Goal: Task Accomplishment & Management: Manage account settings

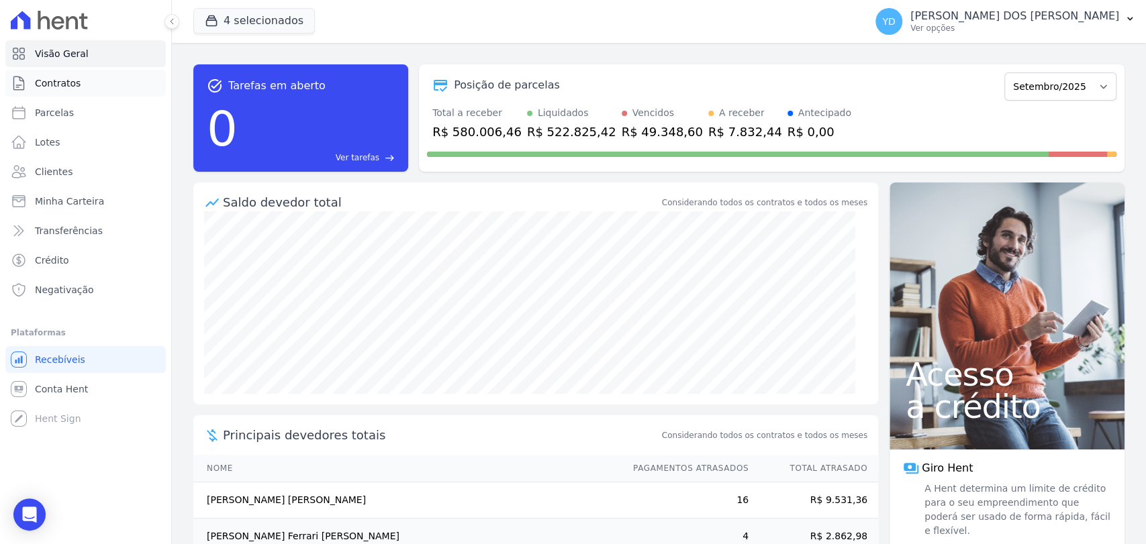
drag, startPoint x: 0, startPoint y: 0, endPoint x: 105, endPoint y: 80, distance: 132.2
click at [105, 80] on link "Contratos" at bounding box center [85, 83] width 160 height 27
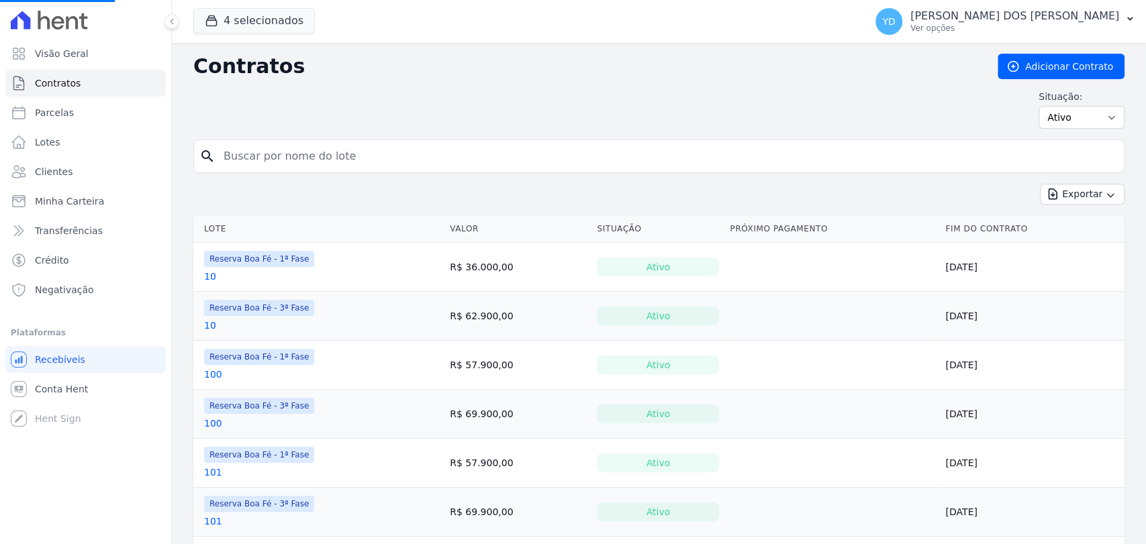
click at [391, 166] on input "search" at bounding box center [666, 156] width 903 height 27
type input "170"
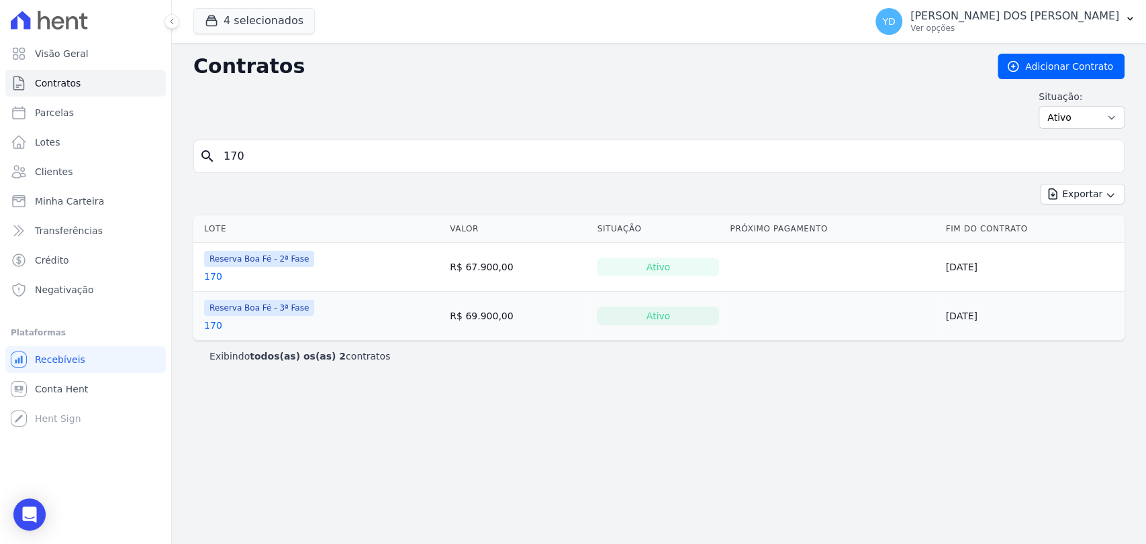
click at [250, 154] on input "170" at bounding box center [666, 156] width 903 height 27
type input "g27"
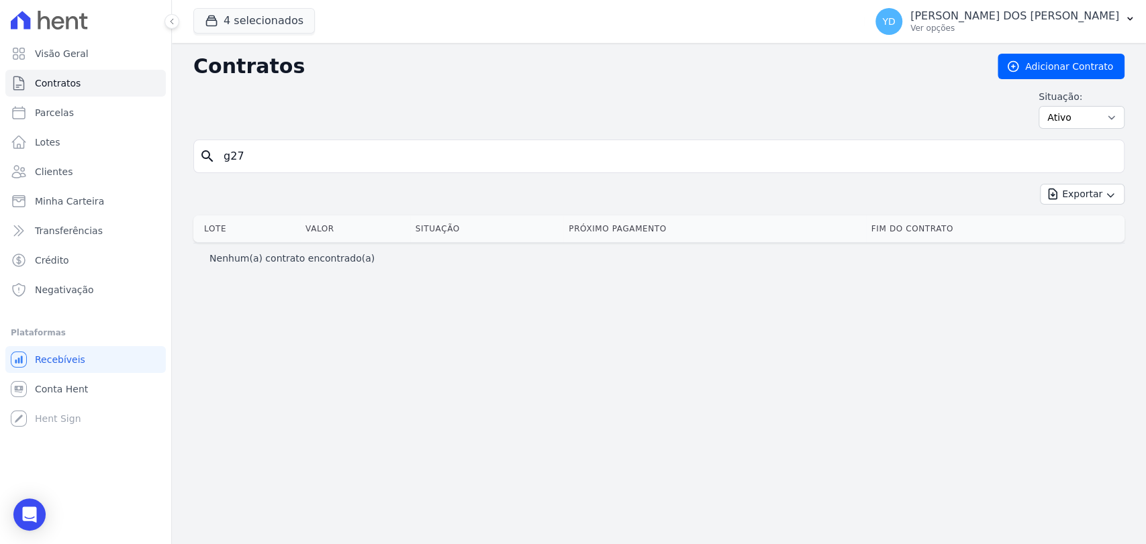
click at [250, 154] on input "g27" at bounding box center [666, 156] width 903 height 27
click at [262, 156] on input "g27" at bounding box center [666, 156] width 903 height 27
click at [231, 150] on input "g27" at bounding box center [666, 156] width 903 height 27
type input "h27"
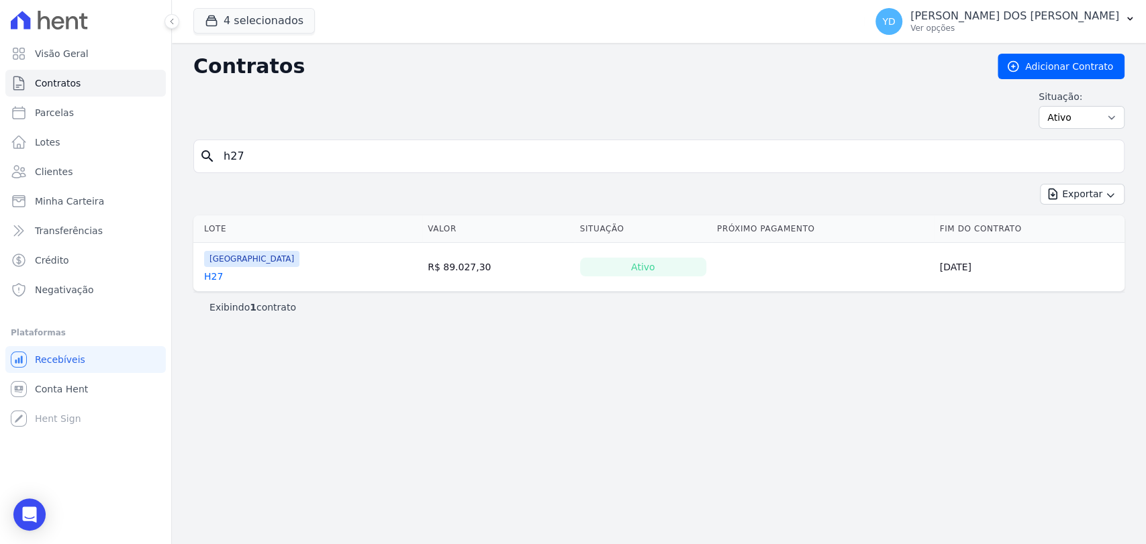
click at [220, 273] on link "H27" at bounding box center [213, 276] width 19 height 13
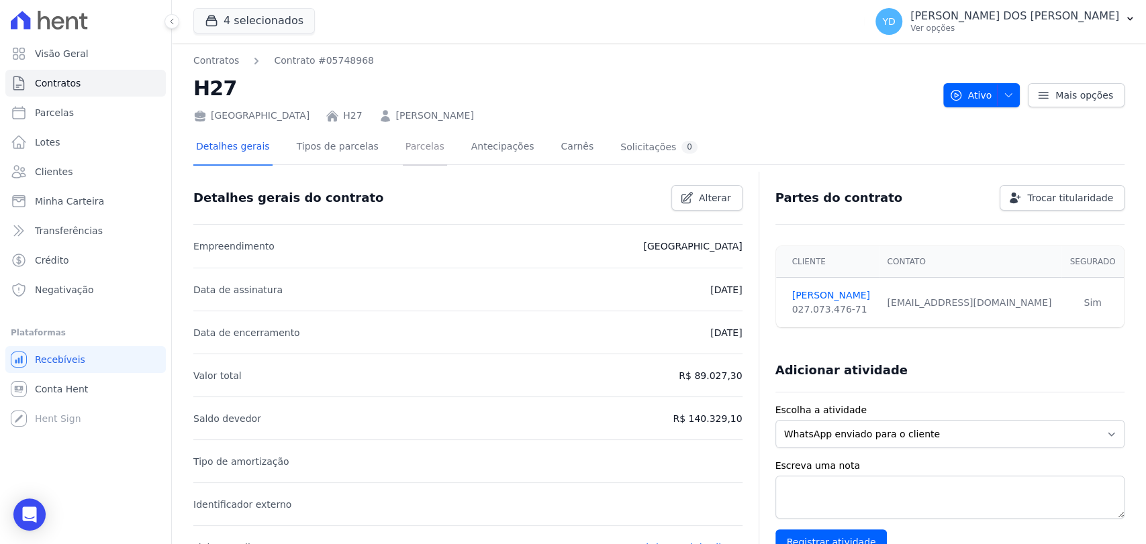
click at [403, 148] on link "Parcelas" at bounding box center [425, 148] width 44 height 36
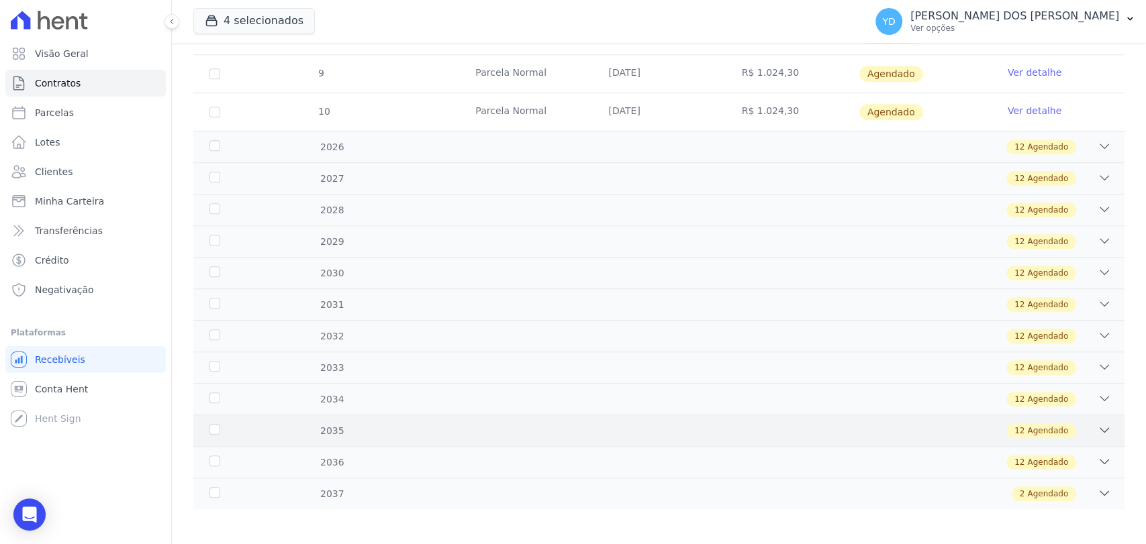
scroll to position [690, 0]
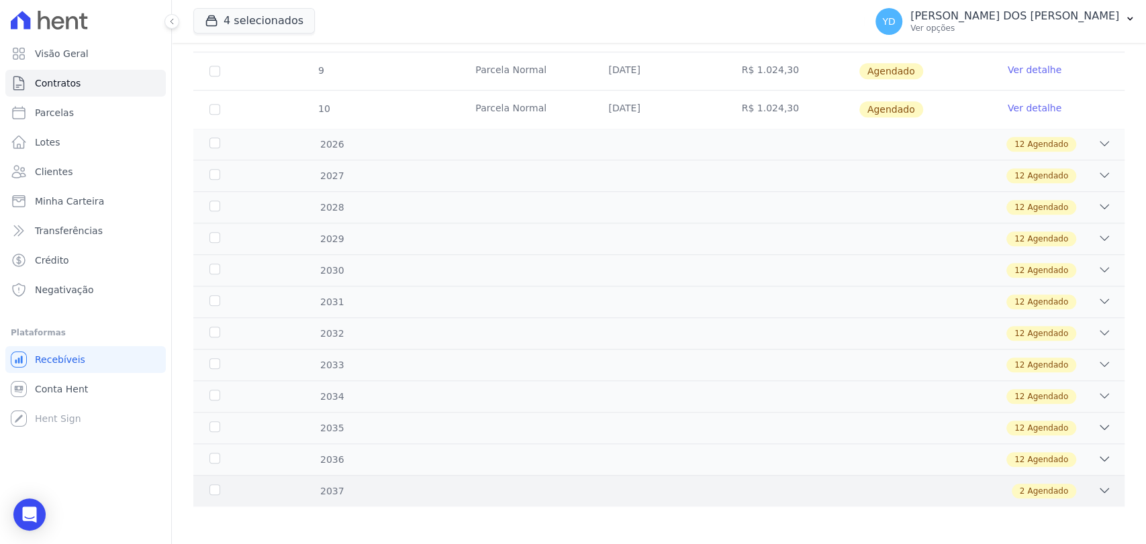
click at [638, 490] on div "2 Agendado" at bounding box center [704, 491] width 813 height 15
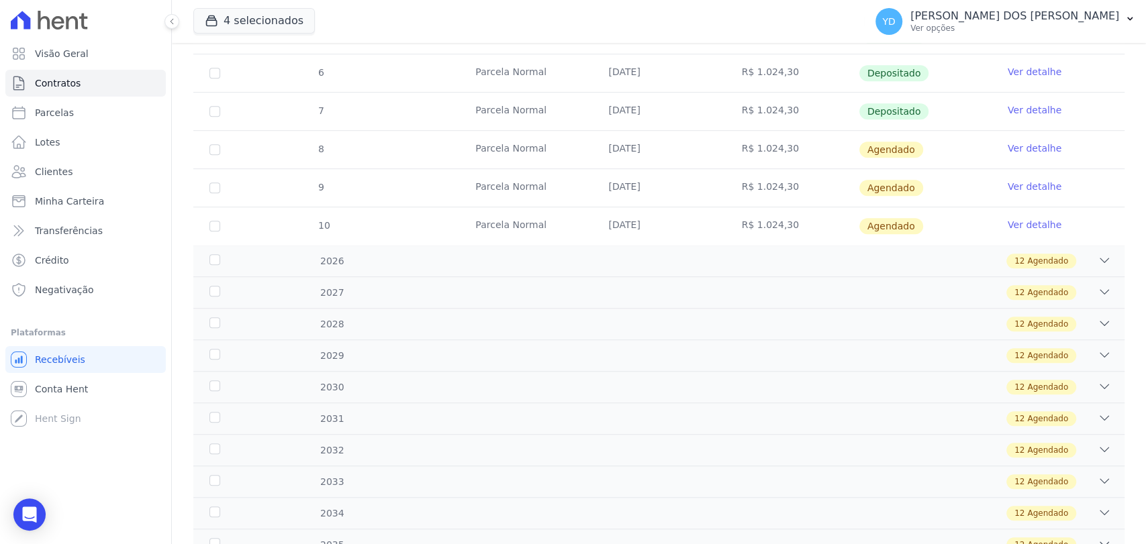
scroll to position [0, 0]
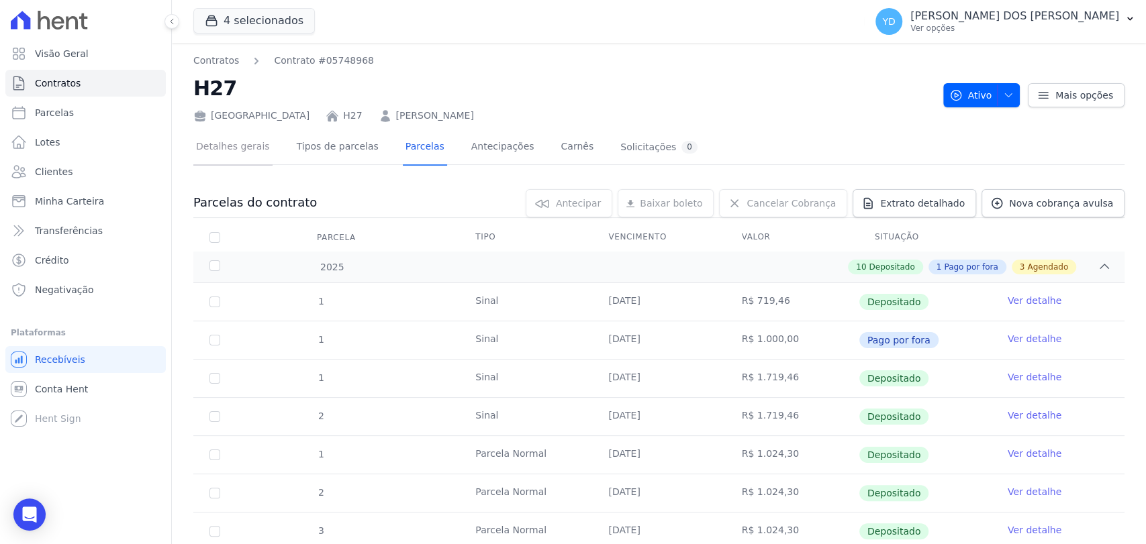
click at [242, 130] on link "Detalhes gerais" at bounding box center [232, 148] width 79 height 36
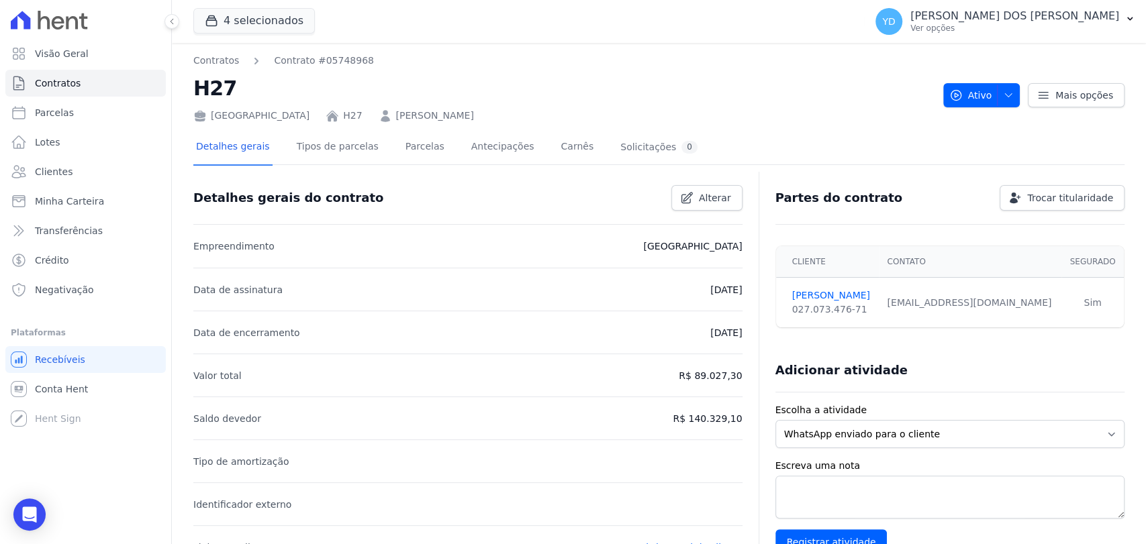
drag, startPoint x: 673, startPoint y: 417, endPoint x: 736, endPoint y: 409, distance: 62.9
copy p "R$ 140.329,10"
click at [403, 144] on link "Parcelas" at bounding box center [425, 148] width 44 height 36
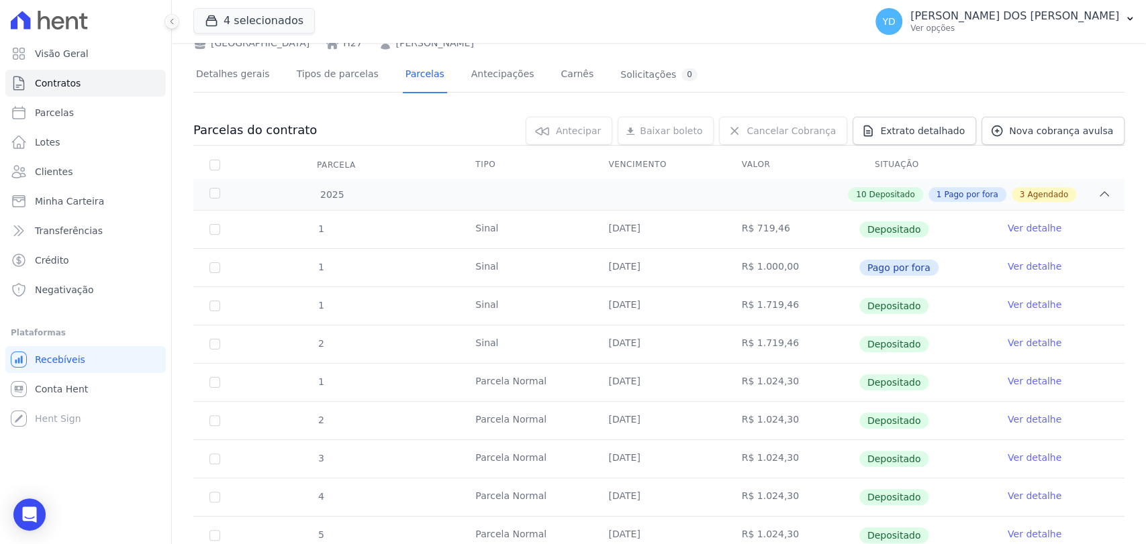
scroll to position [75, 0]
drag, startPoint x: 787, startPoint y: 420, endPoint x: 708, endPoint y: 416, distance: 79.3
click at [708, 416] on tr "2 Parcela Normal 25/04/2025 R$ 1.024,30 Depositado Ver detalhe" at bounding box center [658, 418] width 931 height 38
copy tr "R$ 1.024,30"
drag, startPoint x: 780, startPoint y: 346, endPoint x: 800, endPoint y: 362, distance: 25.4
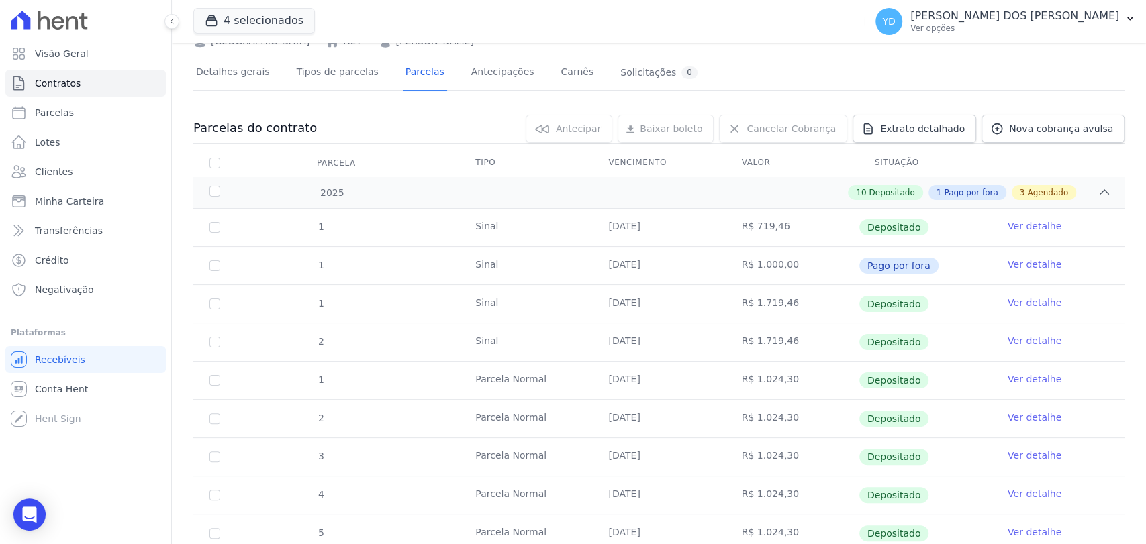
click at [780, 348] on td "R$ 1.719,46" at bounding box center [792, 343] width 133 height 38
drag, startPoint x: 789, startPoint y: 339, endPoint x: 681, endPoint y: 293, distance: 117.3
click at [681, 293] on tbody "1 Sinal 03/01/2025 R$ 719,46 Depositado Ver detalhe 1 Sinal 26/01/2025 R$ 1.000…" at bounding box center [658, 476] width 931 height 535
click at [839, 309] on td "R$ 1.719,46" at bounding box center [792, 304] width 133 height 38
click at [360, 138] on div "0 selecionada(s) Antecipar Antecipar Renegociar Baixar boleto Baixar boleto def…" at bounding box center [721, 129] width 808 height 28
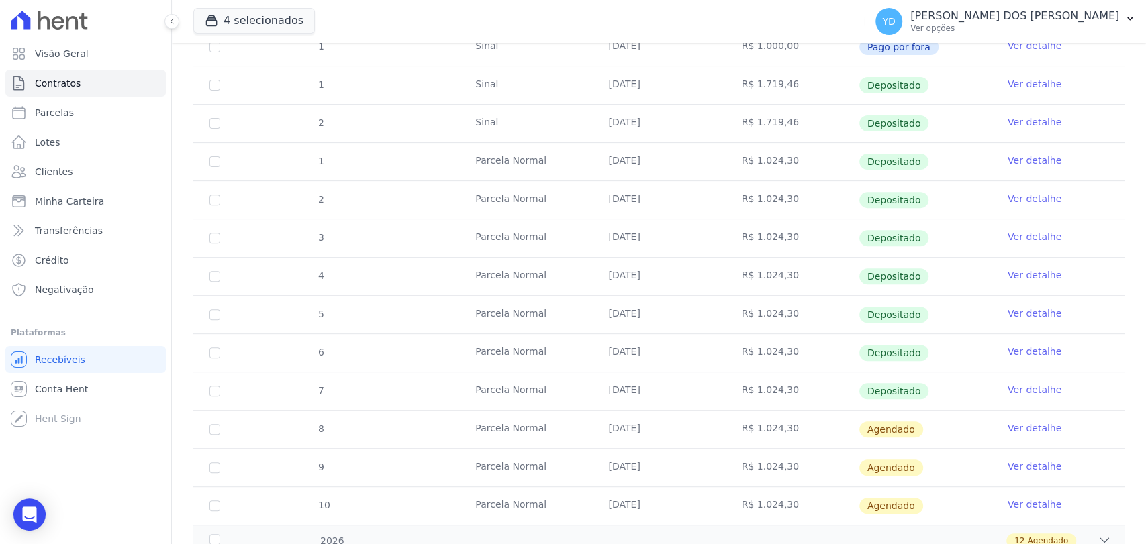
scroll to position [298, 0]
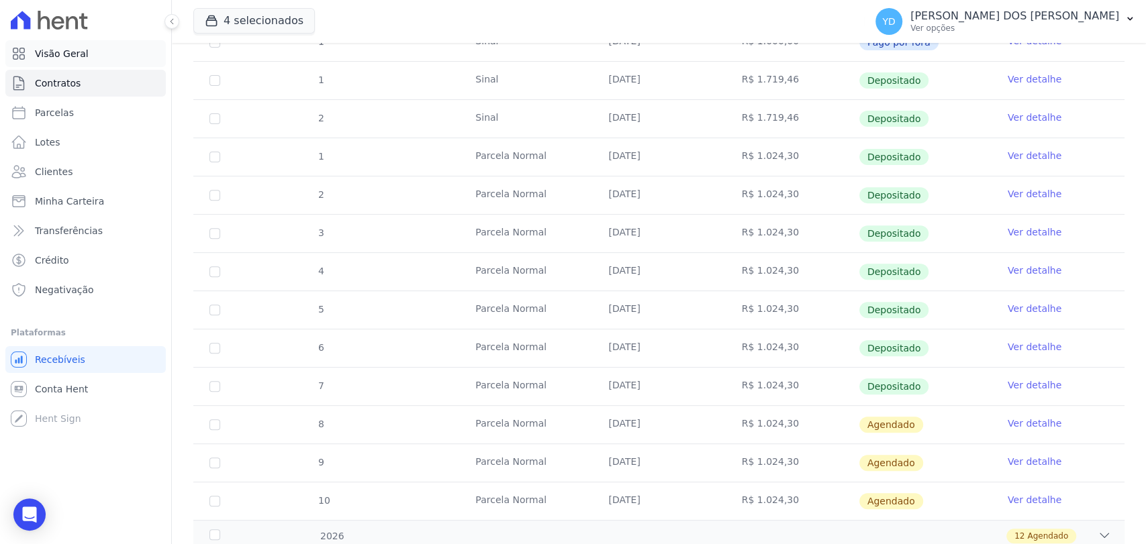
click at [106, 56] on link "Visão Geral" at bounding box center [85, 53] width 160 height 27
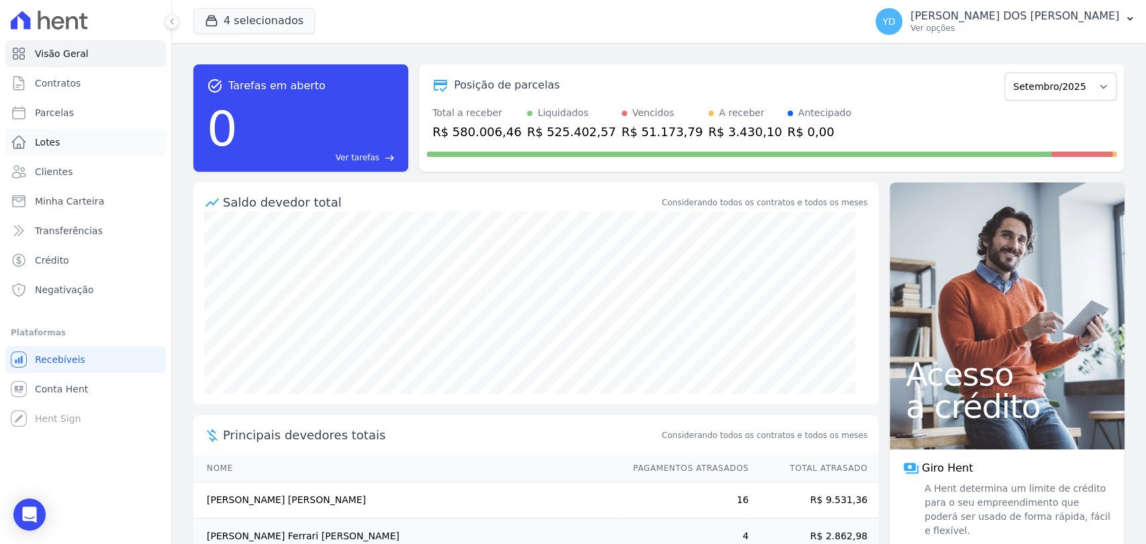
click at [76, 149] on link "Lotes" at bounding box center [85, 142] width 160 height 27
click at [81, 177] on link "Clientes" at bounding box center [85, 171] width 160 height 27
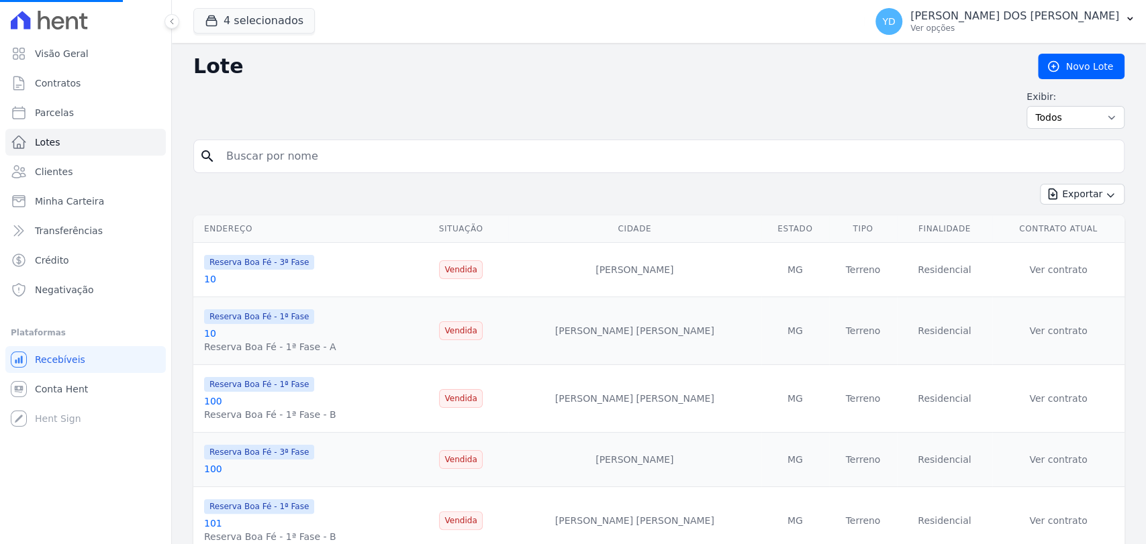
click at [338, 162] on input "search" at bounding box center [668, 156] width 900 height 27
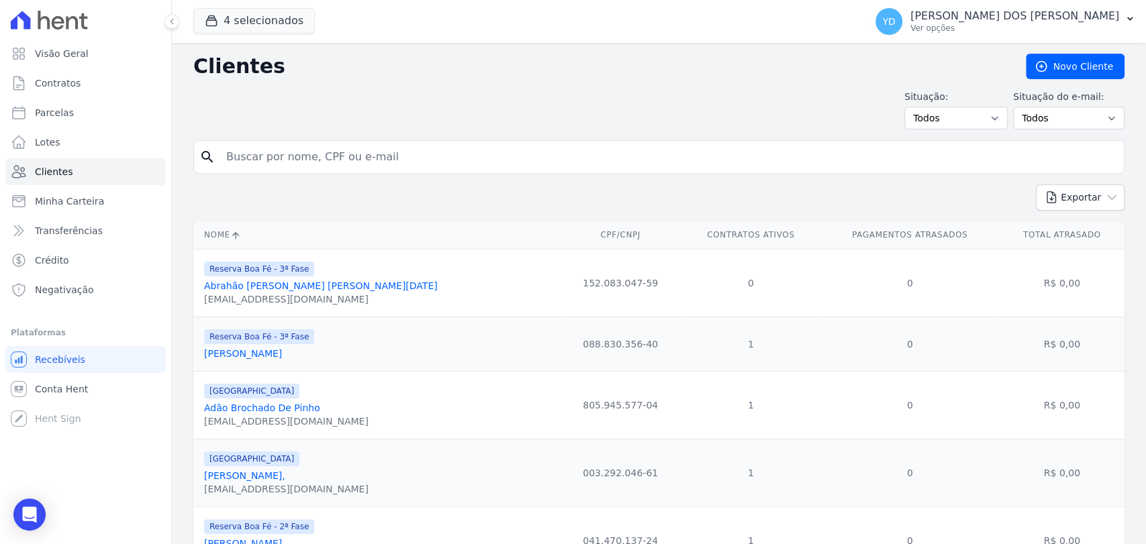
click at [315, 164] on input "search" at bounding box center [668, 157] width 900 height 27
paste input "Júlia Queiroz Lacerda"
type input "Júlia Queiroz Lacerda]"
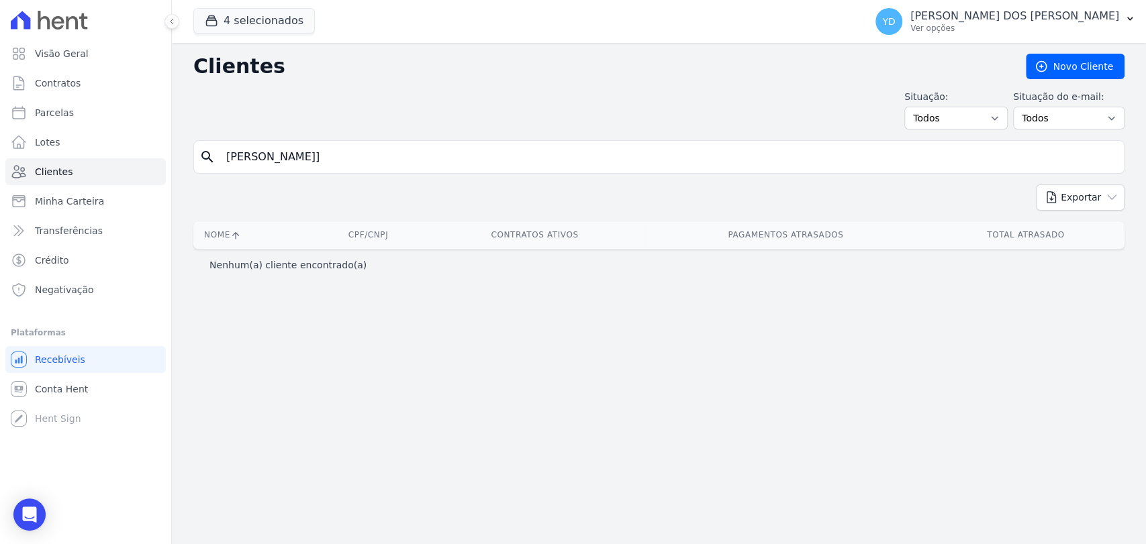
click at [385, 134] on div "Clientes Novo Cliente Situação: Todos Adimplentes Inadimplentes Situação do e-m…" at bounding box center [659, 293] width 974 height 501
click at [332, 154] on input "Júlia Queiroz Lacerda]" at bounding box center [668, 157] width 900 height 27
type input "Júlia Queiroz Lacerda"
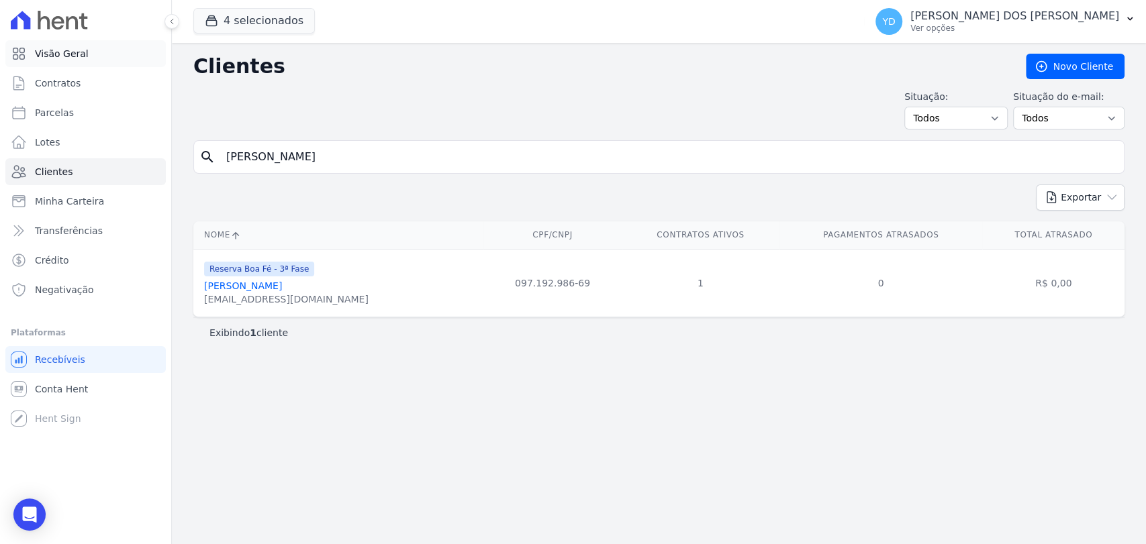
click at [108, 48] on link "Visão Geral" at bounding box center [85, 53] width 160 height 27
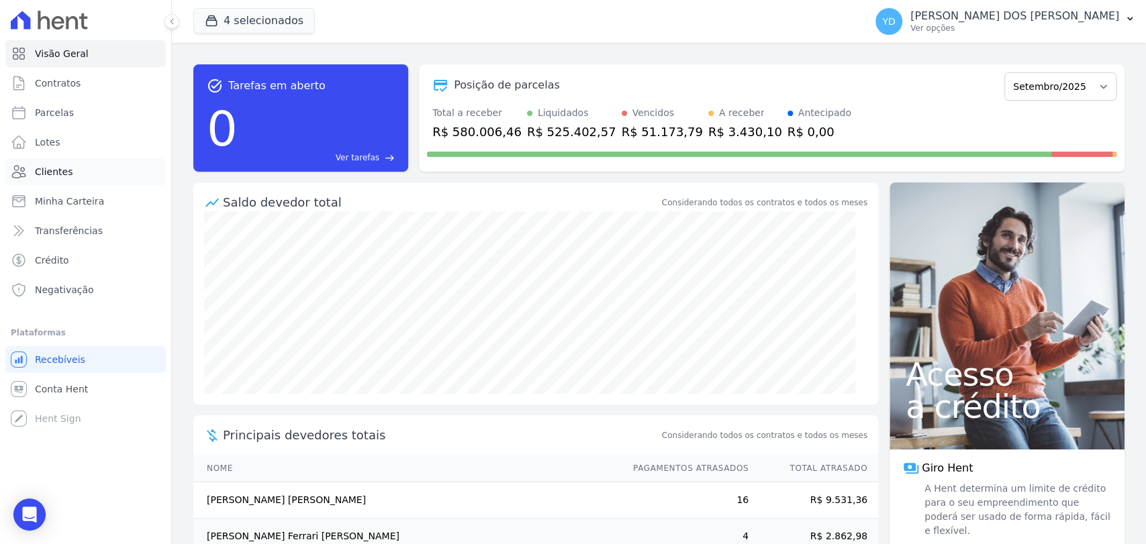
click at [45, 176] on span "Clientes" at bounding box center [54, 171] width 38 height 13
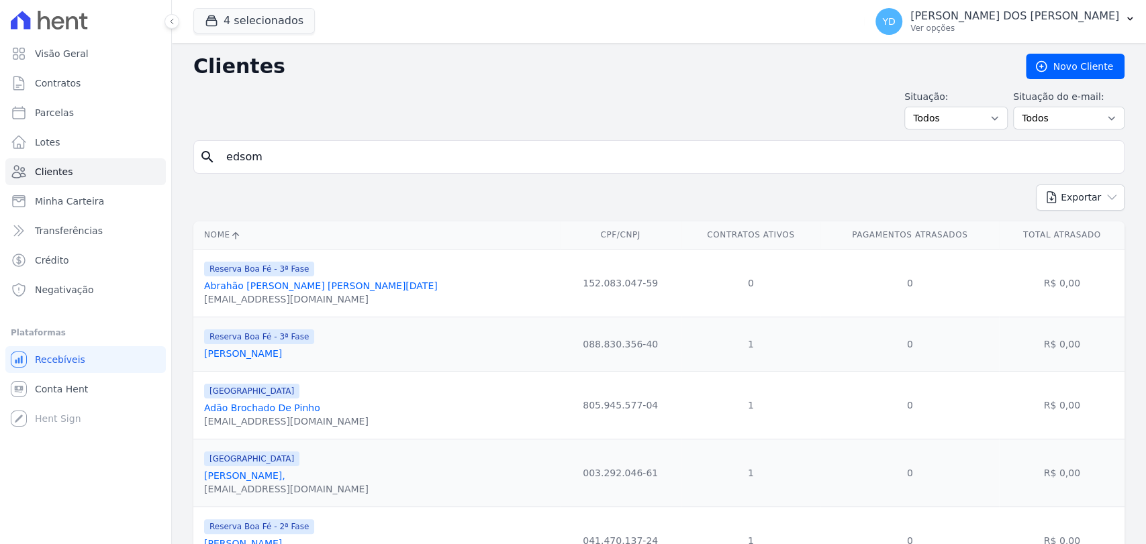
click at [286, 166] on input "edsom" at bounding box center [668, 157] width 900 height 27
click at [286, 166] on input "search" at bounding box center [668, 157] width 900 height 27
paste input "Raphael Barros"
type input "Raphael Barros"
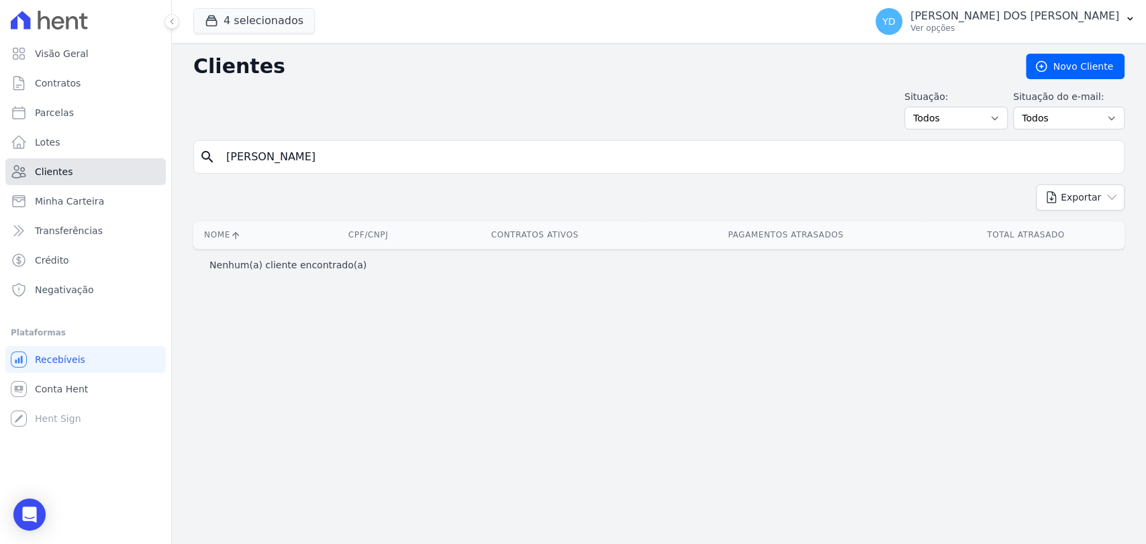
click at [140, 168] on link "Clientes" at bounding box center [85, 171] width 160 height 27
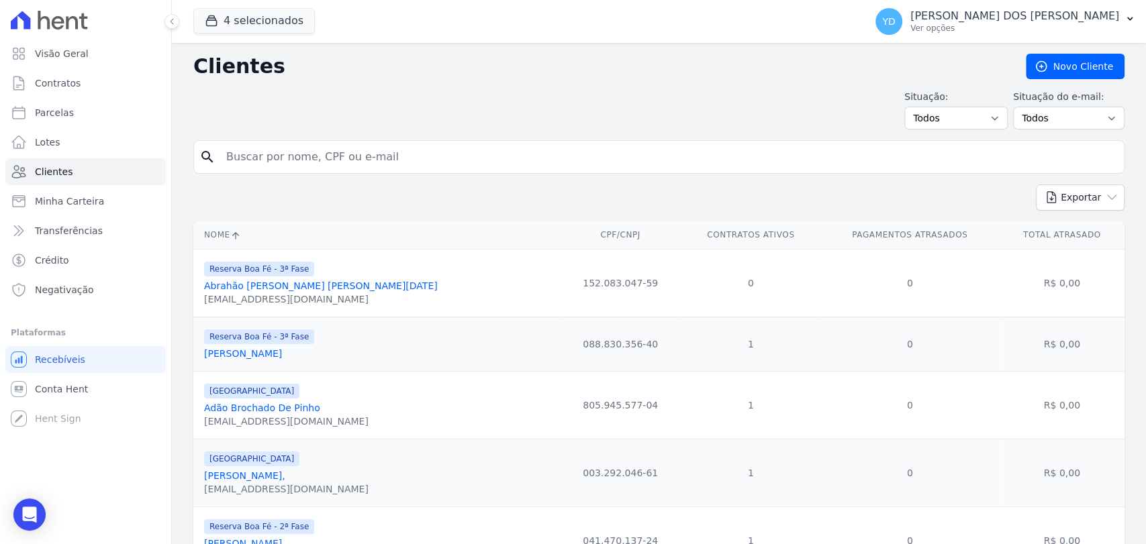
click at [303, 164] on input "search" at bounding box center [668, 157] width 900 height 27
type input "Raphael"
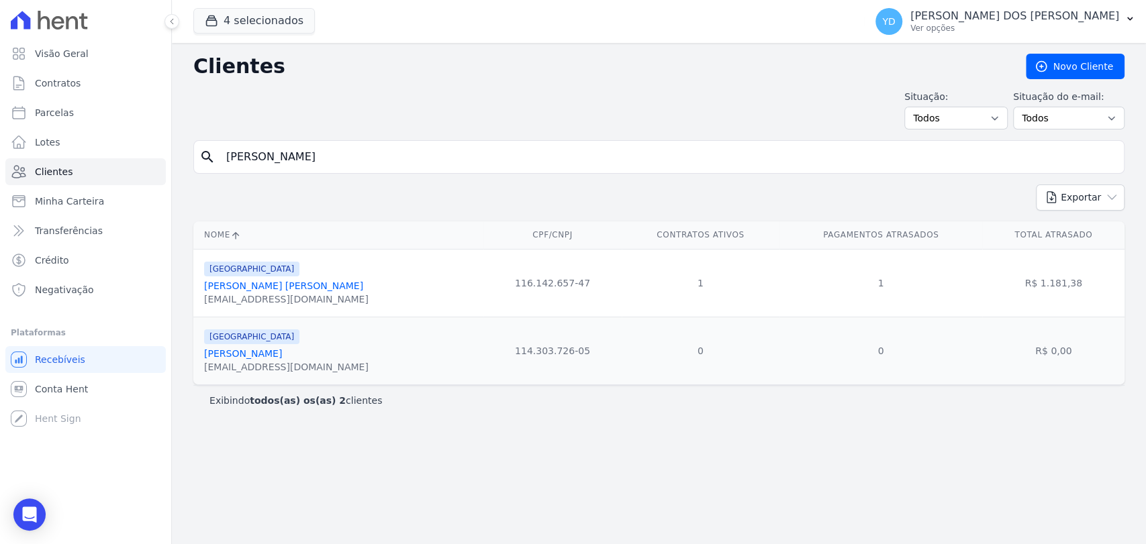
drag, startPoint x: 287, startPoint y: 353, endPoint x: 315, endPoint y: 296, distance: 63.9
click at [315, 296] on div "Parque das Palmeiras Raphael Da Silva Barros multirbs@gmail.com" at bounding box center [341, 283] width 274 height 46
click at [84, 77] on link "Contratos" at bounding box center [85, 83] width 160 height 27
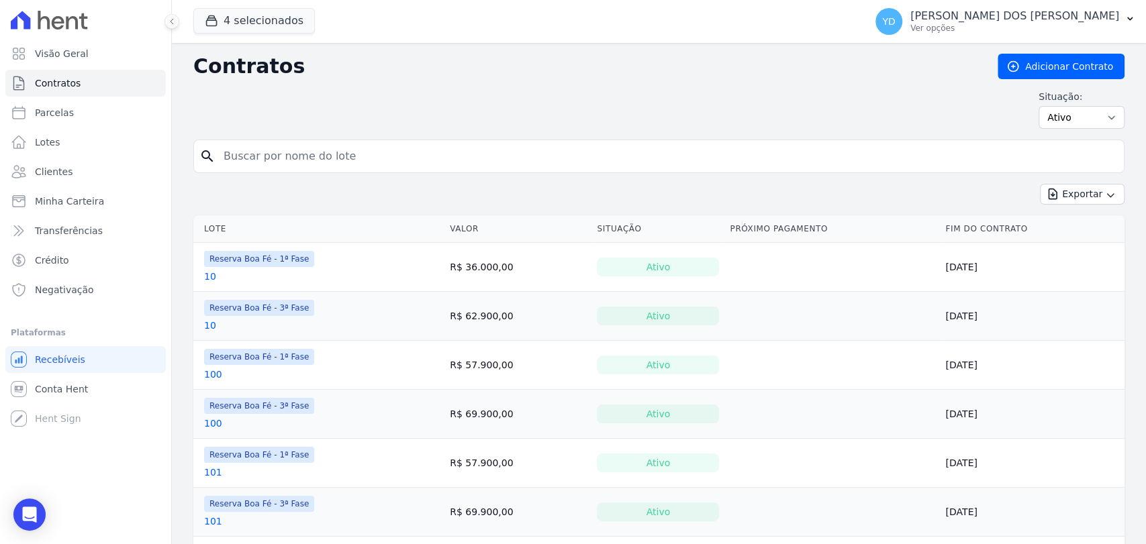
click at [287, 159] on input "search" at bounding box center [666, 156] width 903 height 27
type input "151"
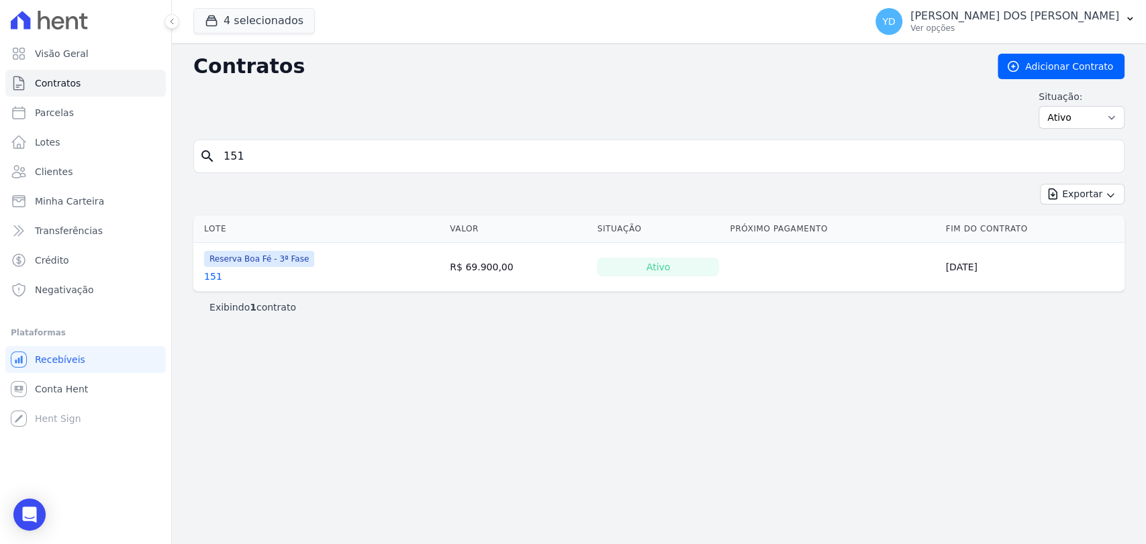
click at [215, 279] on link "151" at bounding box center [213, 276] width 18 height 13
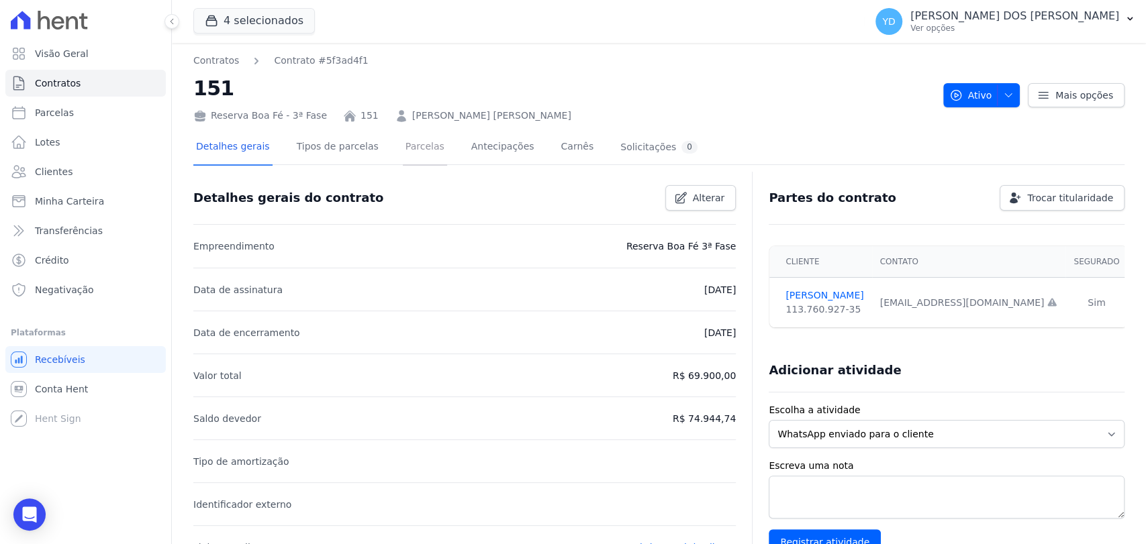
click at [413, 148] on link "Parcelas" at bounding box center [425, 148] width 44 height 36
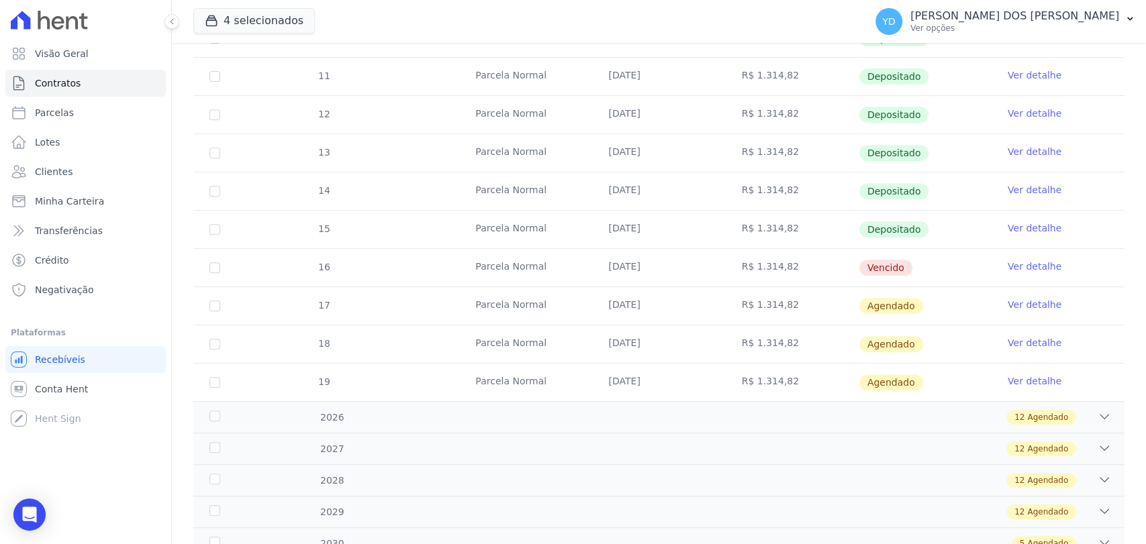
scroll to position [373, 0]
click at [1031, 265] on link "Ver detalhe" at bounding box center [1035, 265] width 54 height 13
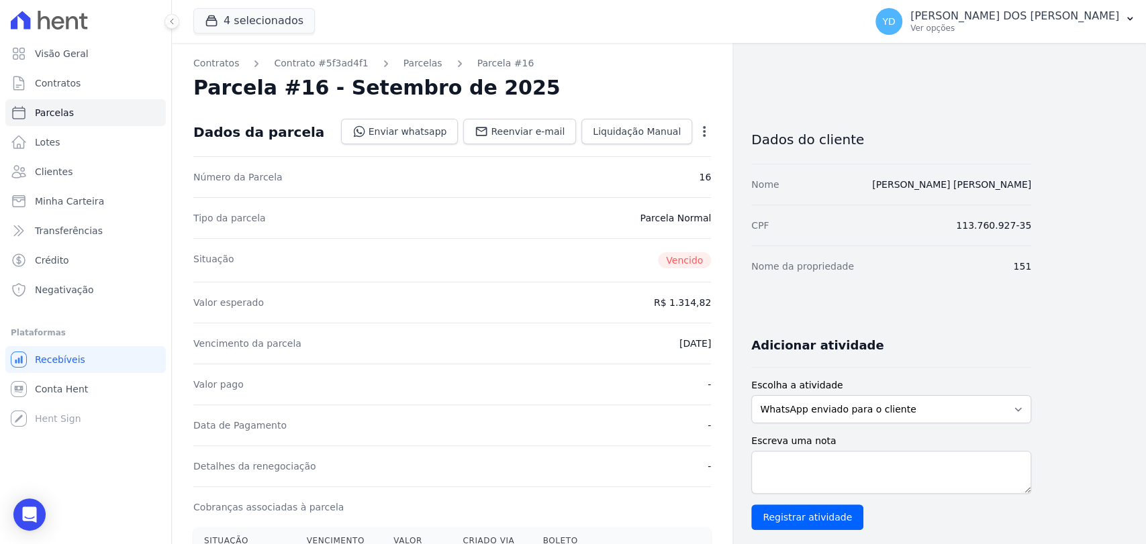
click at [707, 131] on icon "button" at bounding box center [703, 131] width 13 height 13
click at [689, 150] on link "Alterar" at bounding box center [646, 150] width 118 height 24
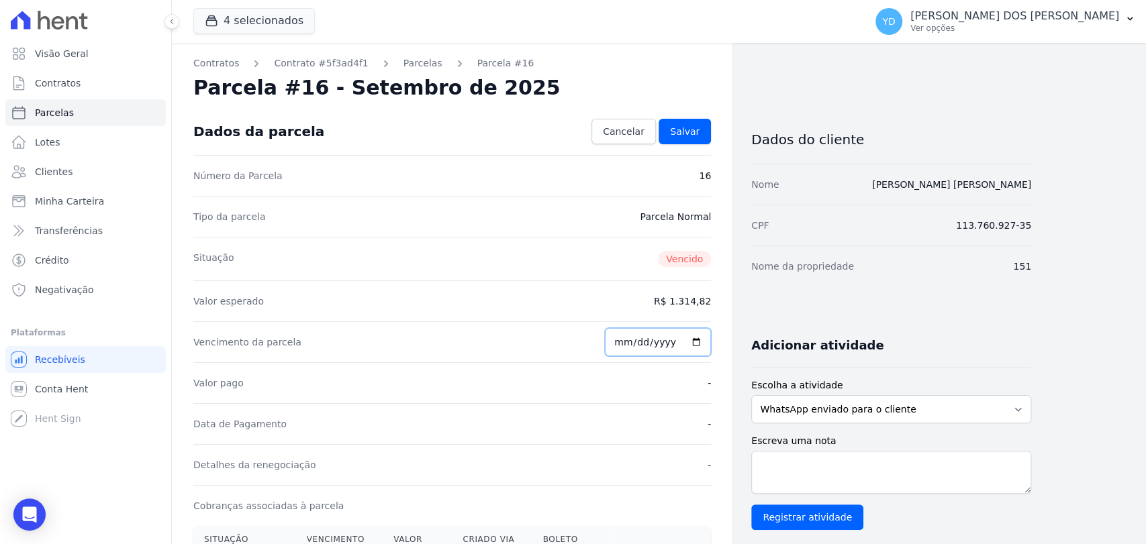
click at [625, 334] on input "2025-09-25" at bounding box center [658, 342] width 106 height 28
type input "[DATE]"
click at [707, 139] on link "Salvar" at bounding box center [684, 132] width 52 height 26
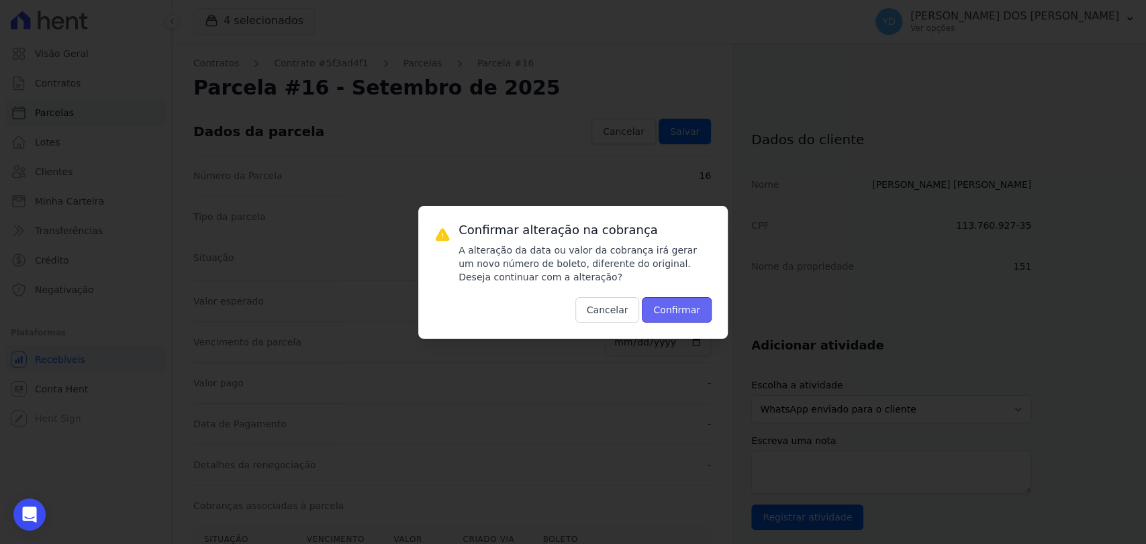
click at [703, 315] on button "Confirmar" at bounding box center [677, 310] width 70 height 26
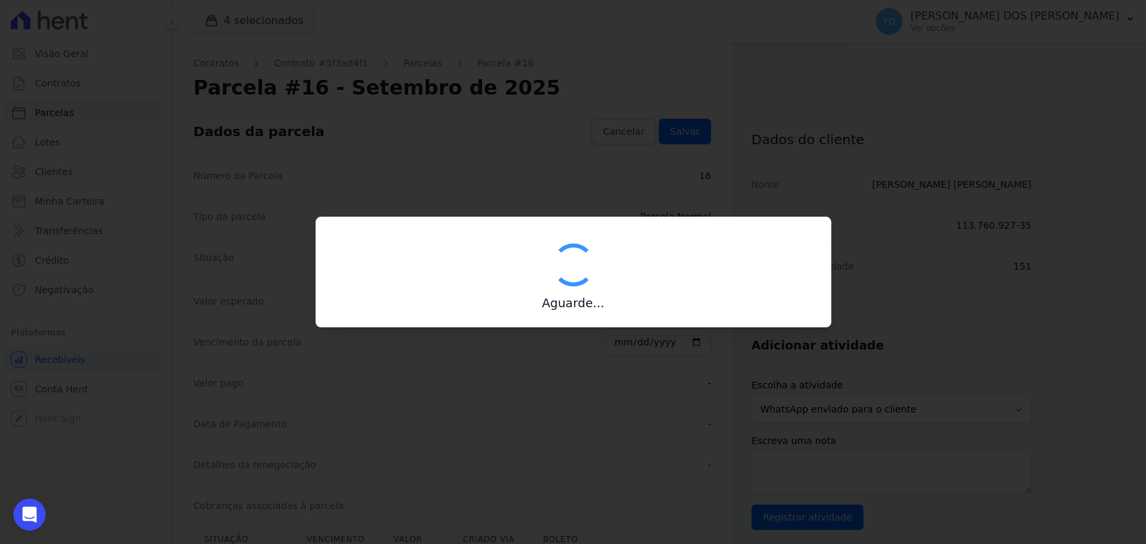
type input "00190000090335103300000674829171412150000131482"
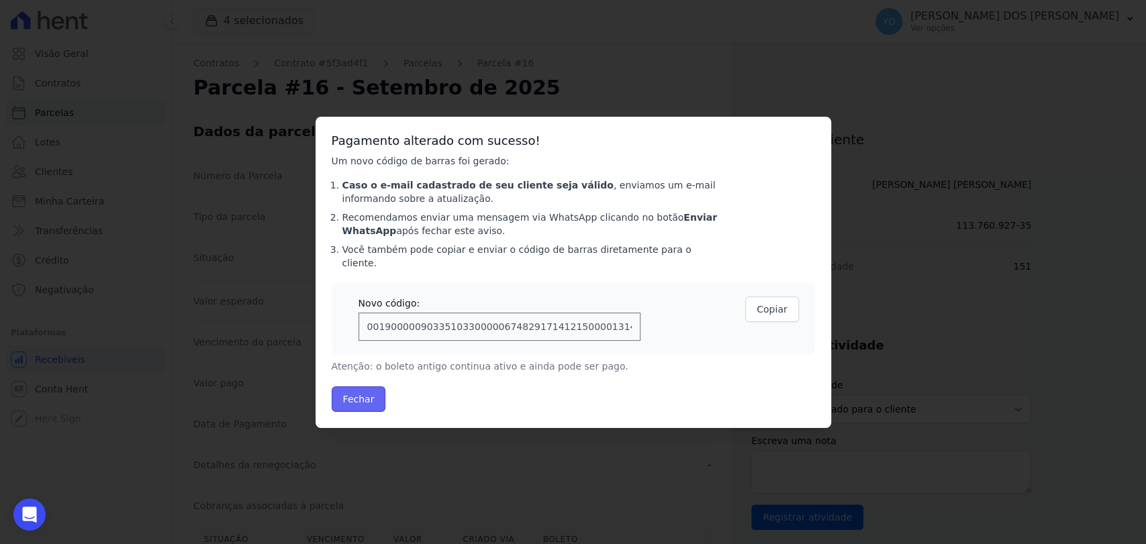
click at [369, 399] on button "Fechar" at bounding box center [359, 400] width 54 height 26
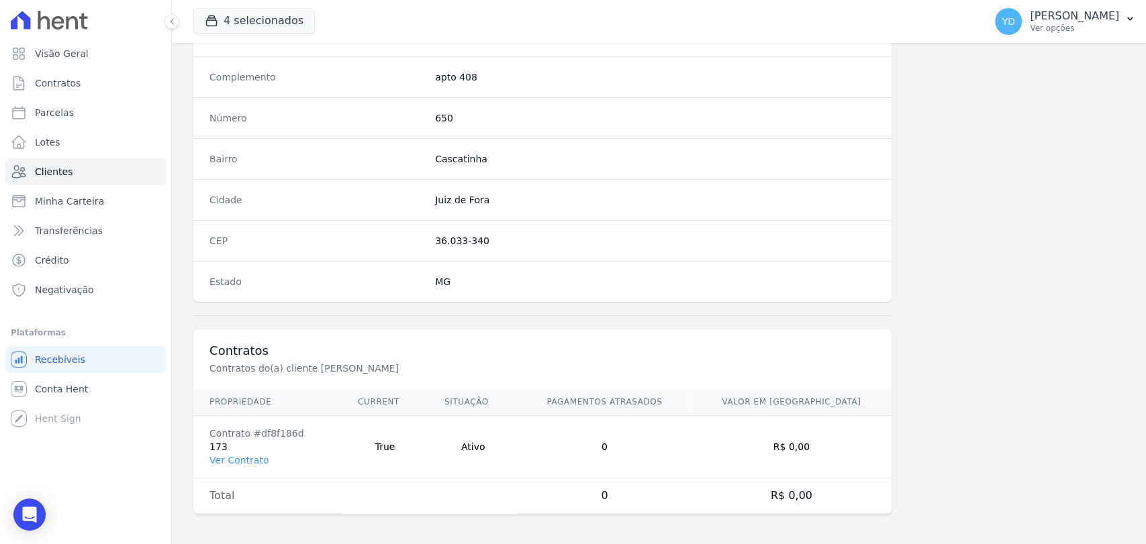
scroll to position [709, 0]
click at [236, 462] on link "Ver Contrato" at bounding box center [238, 460] width 59 height 11
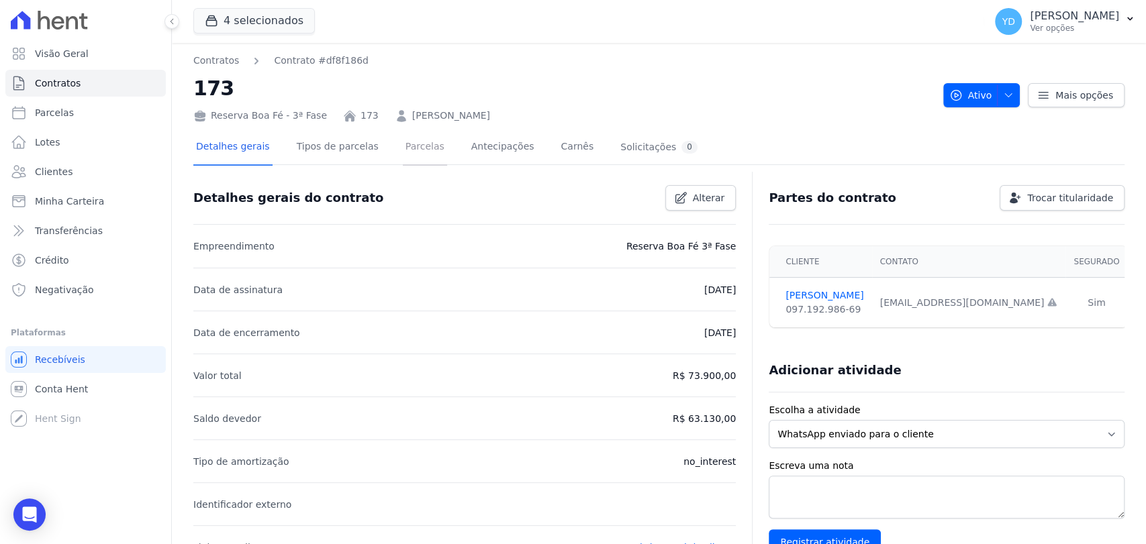
click at [409, 140] on link "Parcelas" at bounding box center [425, 148] width 44 height 36
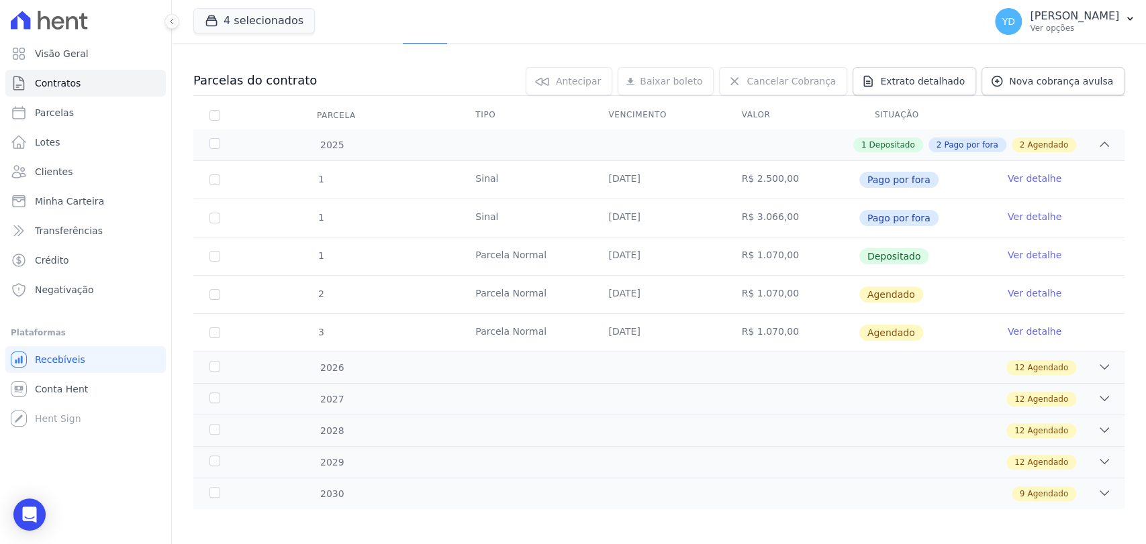
scroll to position [126, 0]
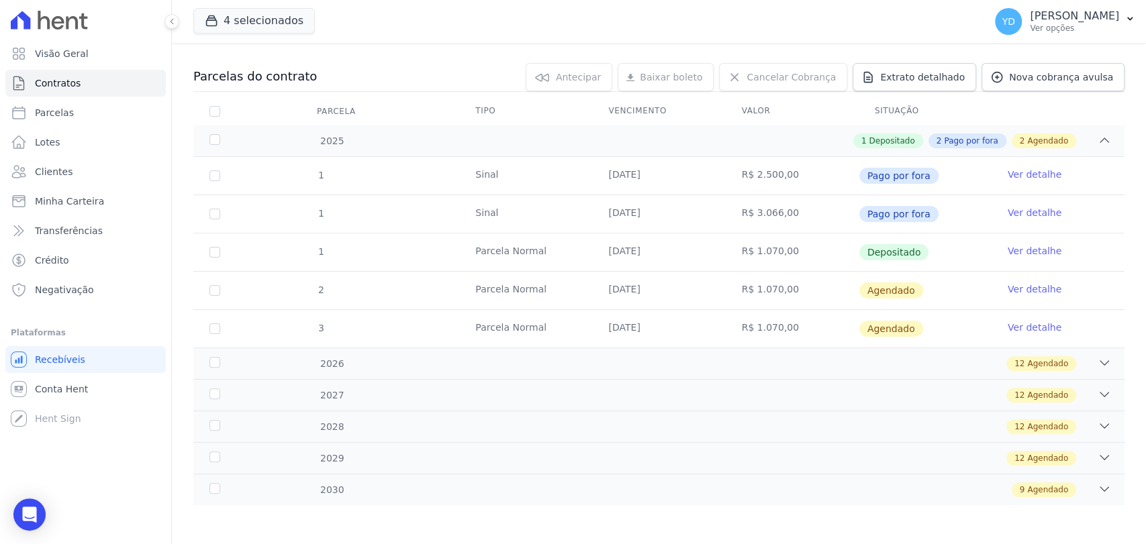
click at [1015, 285] on link "Ver detalhe" at bounding box center [1035, 289] width 54 height 13
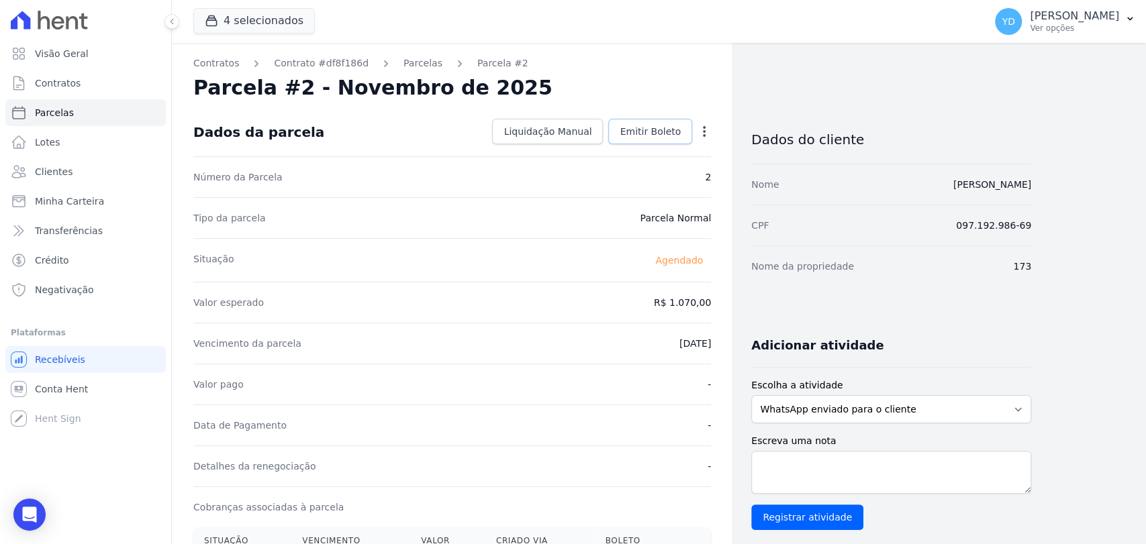
click at [666, 130] on span "Emitir Boleto" at bounding box center [650, 131] width 61 height 13
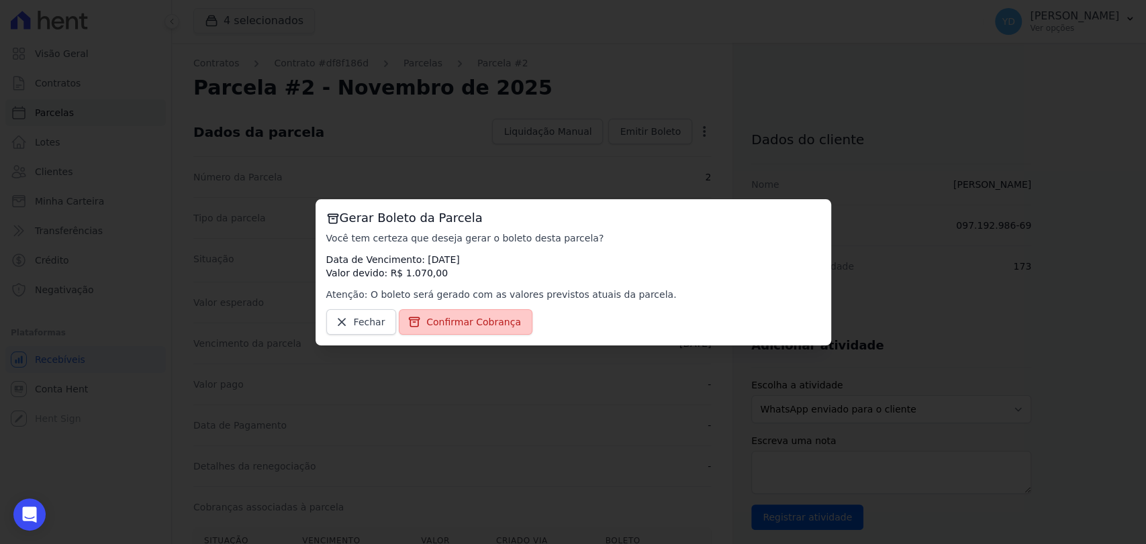
click at [486, 313] on link "Confirmar Cobrança" at bounding box center [466, 322] width 134 height 26
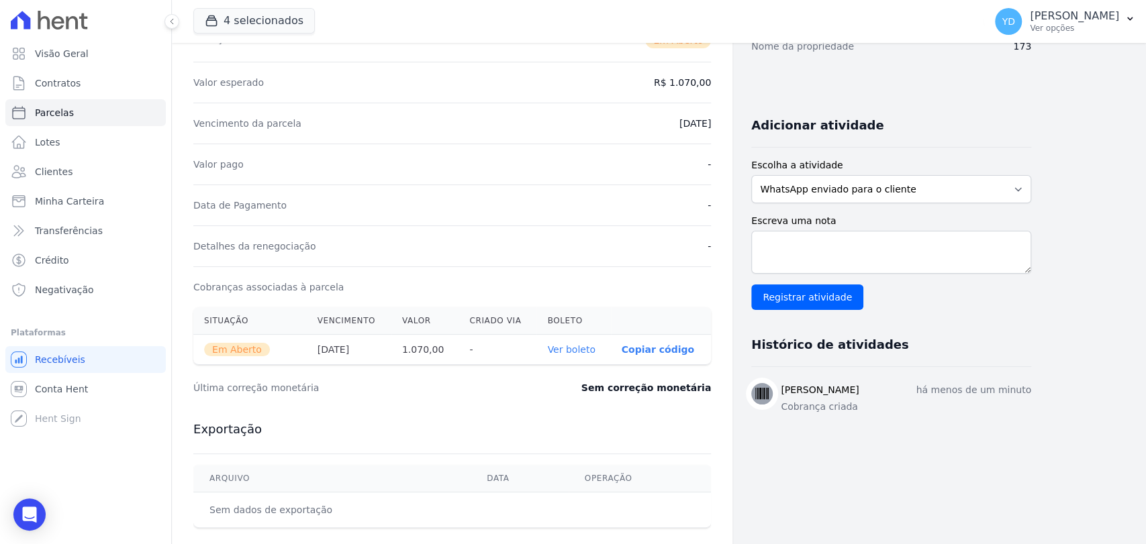
scroll to position [224, 0]
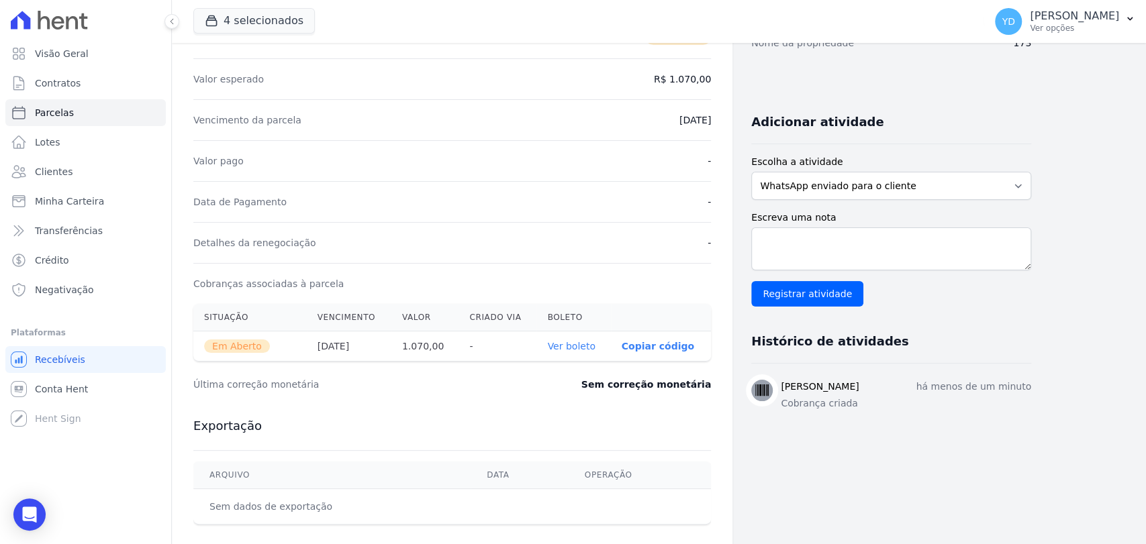
click at [586, 346] on link "Ver boleto" at bounding box center [571, 346] width 48 height 11
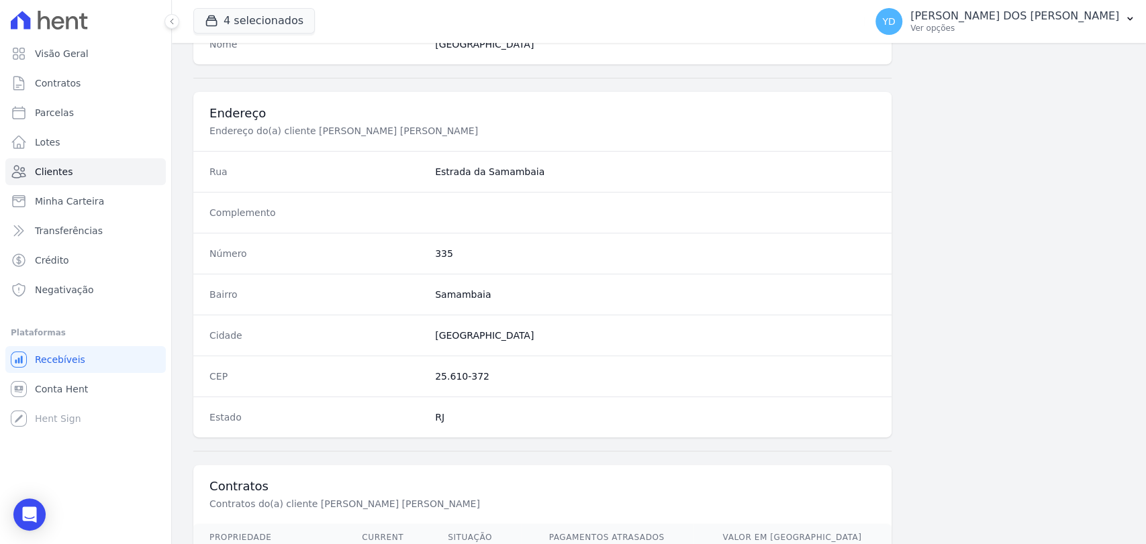
scroll to position [709, 0]
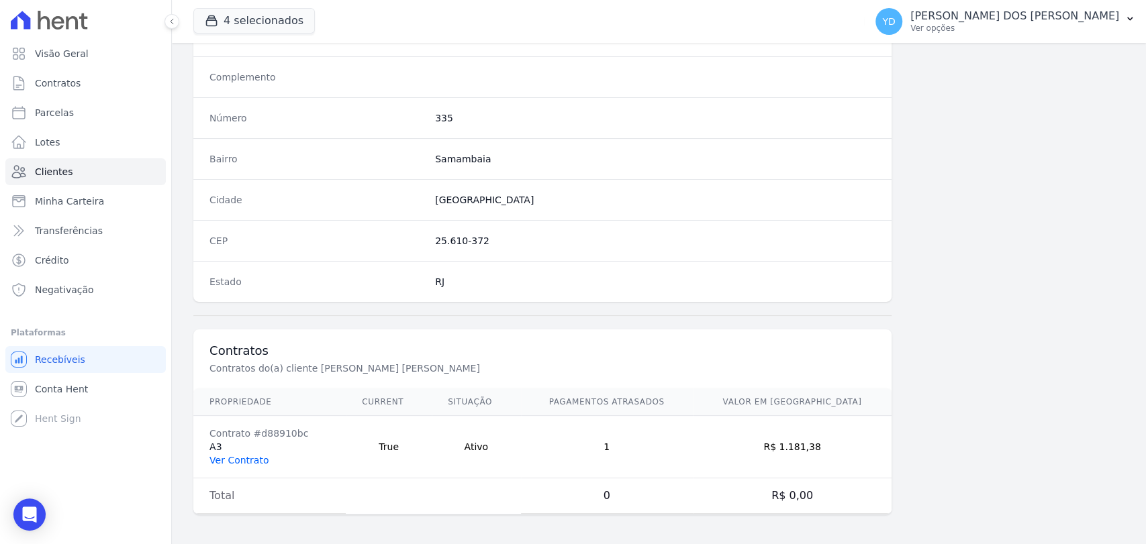
click at [247, 456] on link "Ver Contrato" at bounding box center [238, 460] width 59 height 11
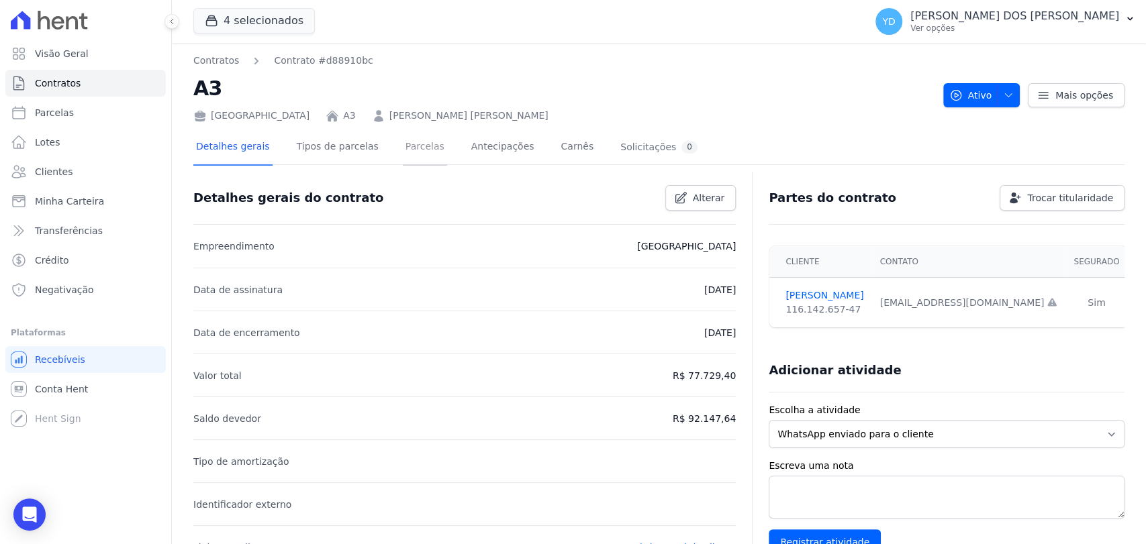
click at [413, 146] on link "Parcelas" at bounding box center [425, 148] width 44 height 36
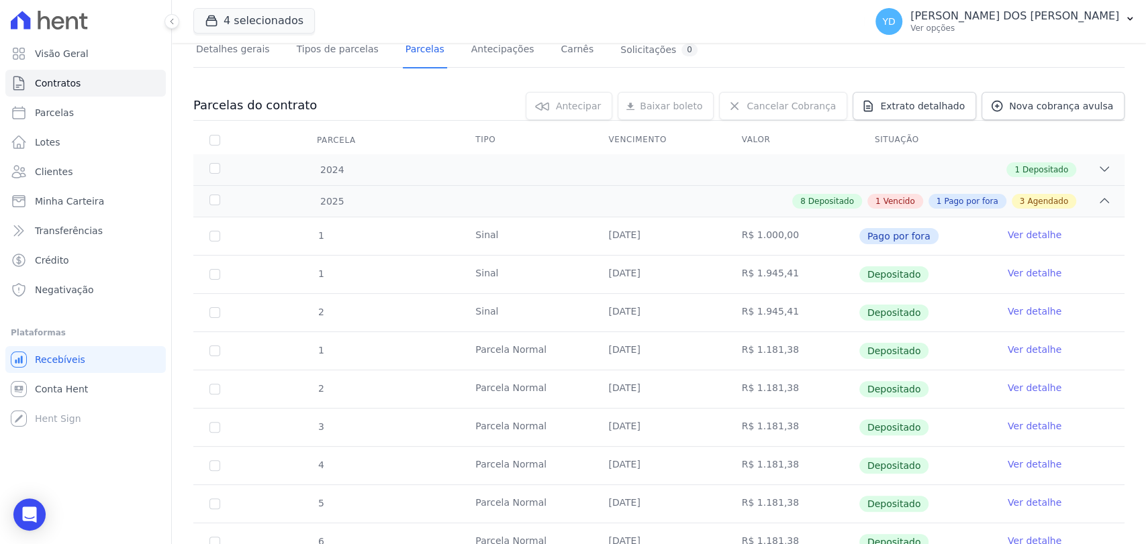
scroll to position [373, 0]
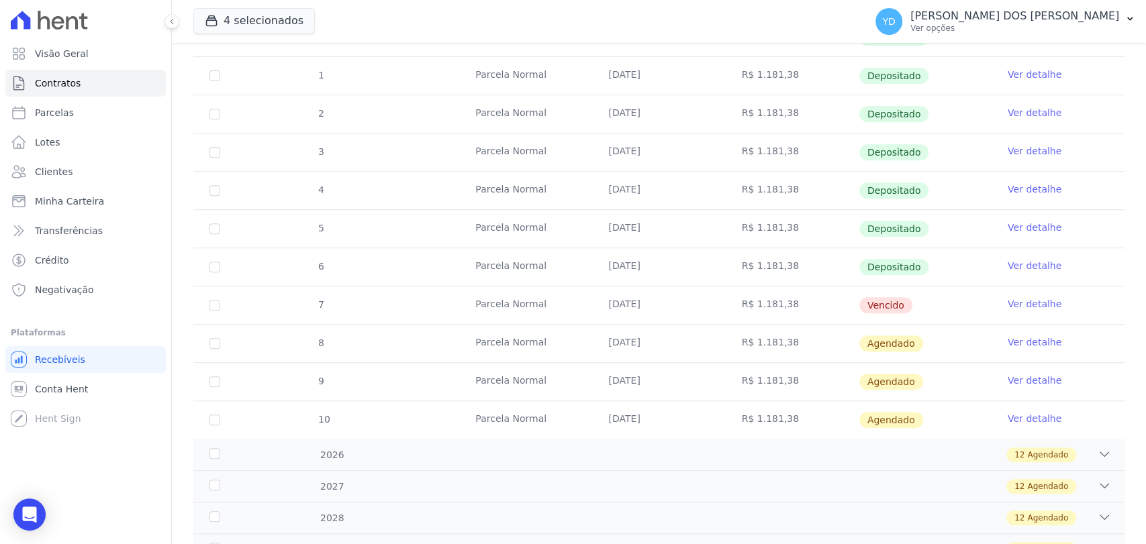
click at [1020, 293] on td "Ver detalhe" at bounding box center [1057, 306] width 133 height 38
click at [1020, 299] on link "Ver detalhe" at bounding box center [1035, 303] width 54 height 13
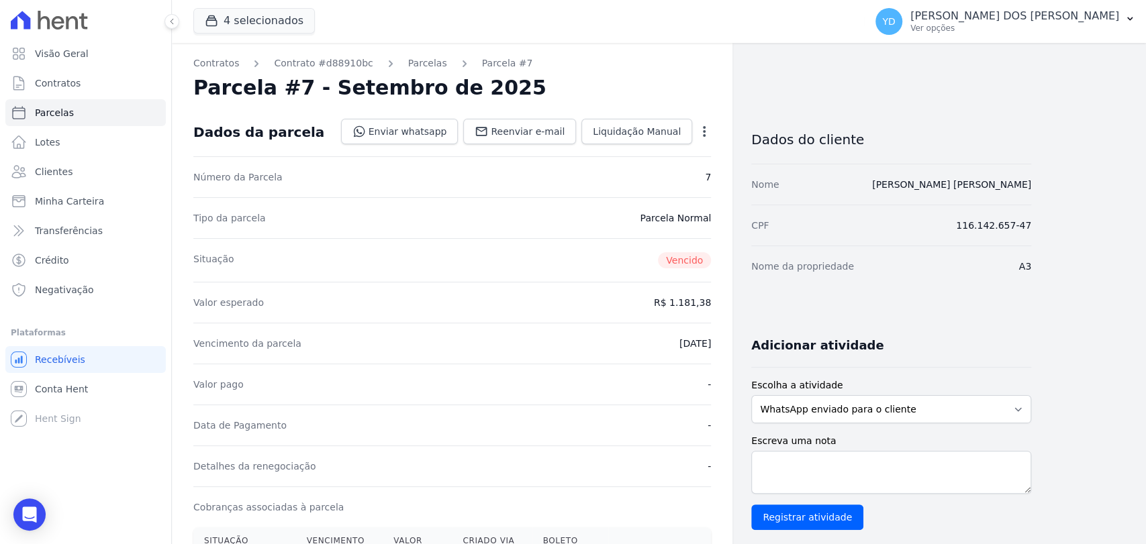
click at [710, 125] on icon "button" at bounding box center [703, 131] width 13 height 13
click at [693, 155] on link "Alterar" at bounding box center [646, 150] width 118 height 24
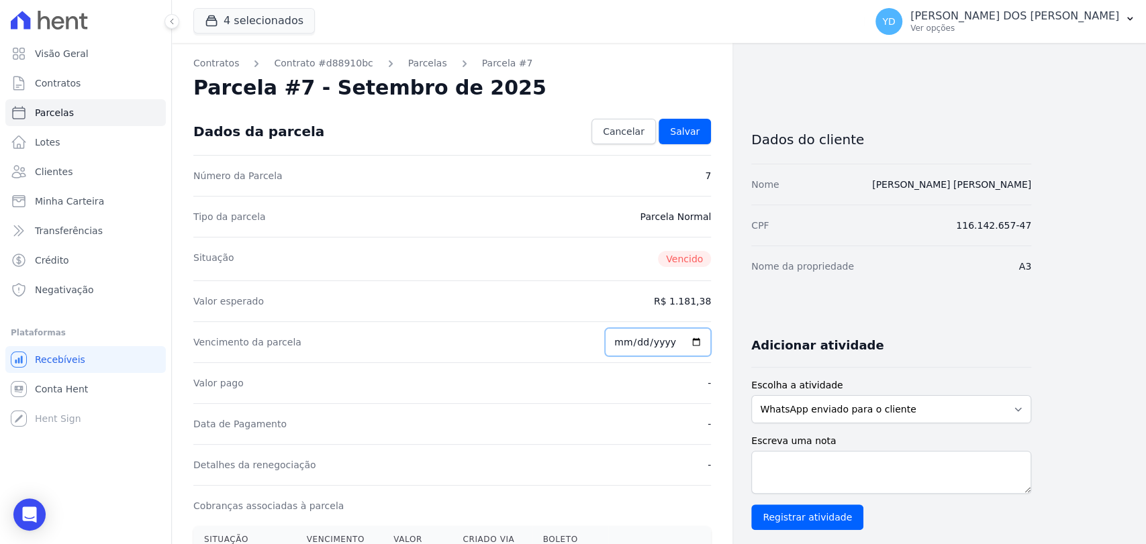
click at [622, 340] on input "2025-09-25" at bounding box center [658, 342] width 106 height 28
type input "[DATE]"
click at [687, 126] on span "Salvar" at bounding box center [685, 131] width 30 height 13
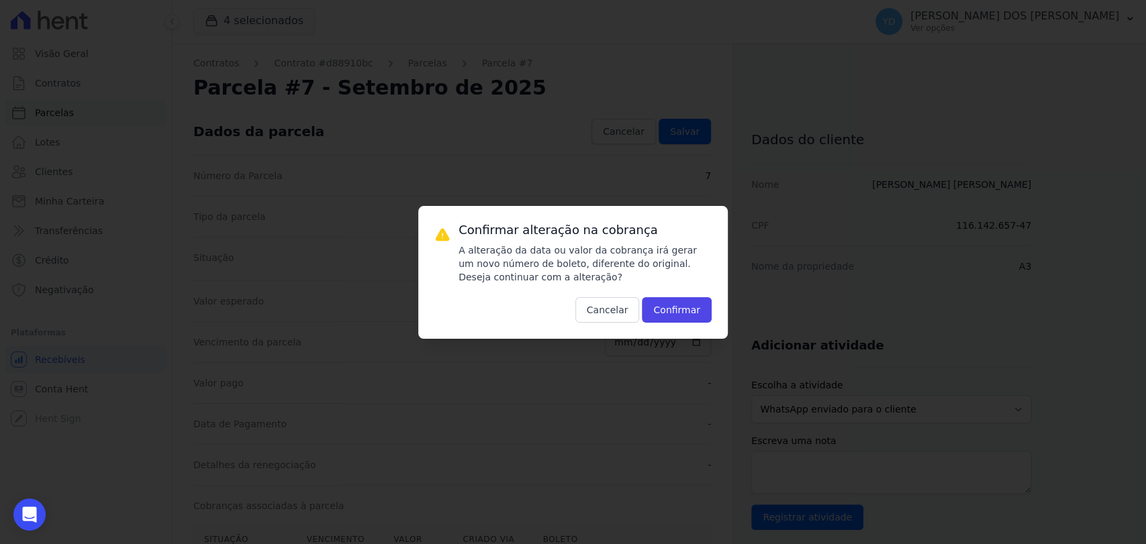
click at [663, 293] on div "Confirmar alteração na cobrança A alteração da data ou valor da cobrança irá ge…" at bounding box center [584, 272] width 253 height 101
click at [664, 298] on button "Confirmar" at bounding box center [677, 310] width 70 height 26
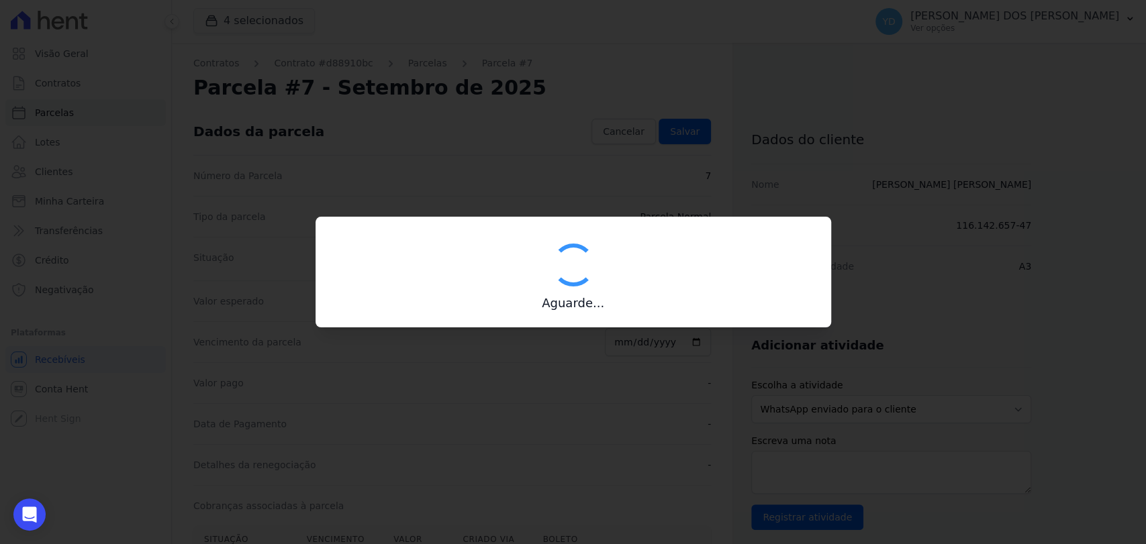
type input "00190000090335103300000674874177112150000118138"
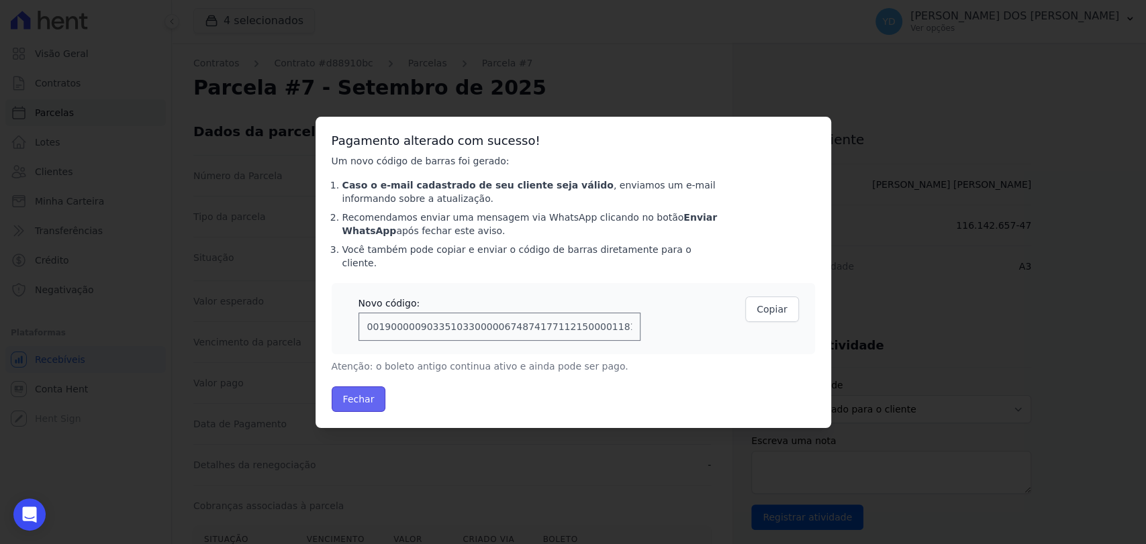
click at [360, 390] on button "Fechar" at bounding box center [359, 400] width 54 height 26
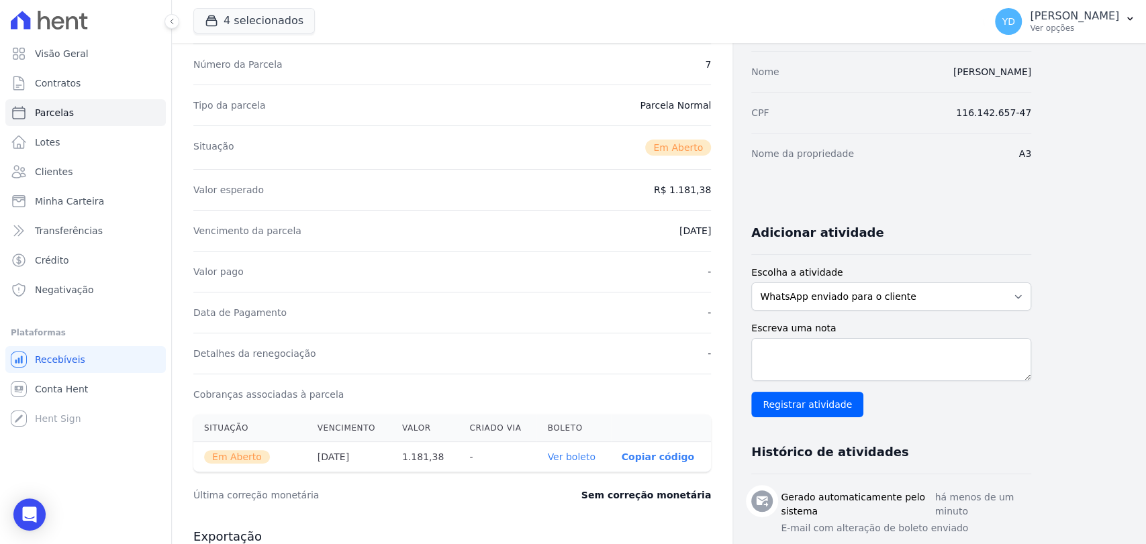
scroll to position [298, 0]
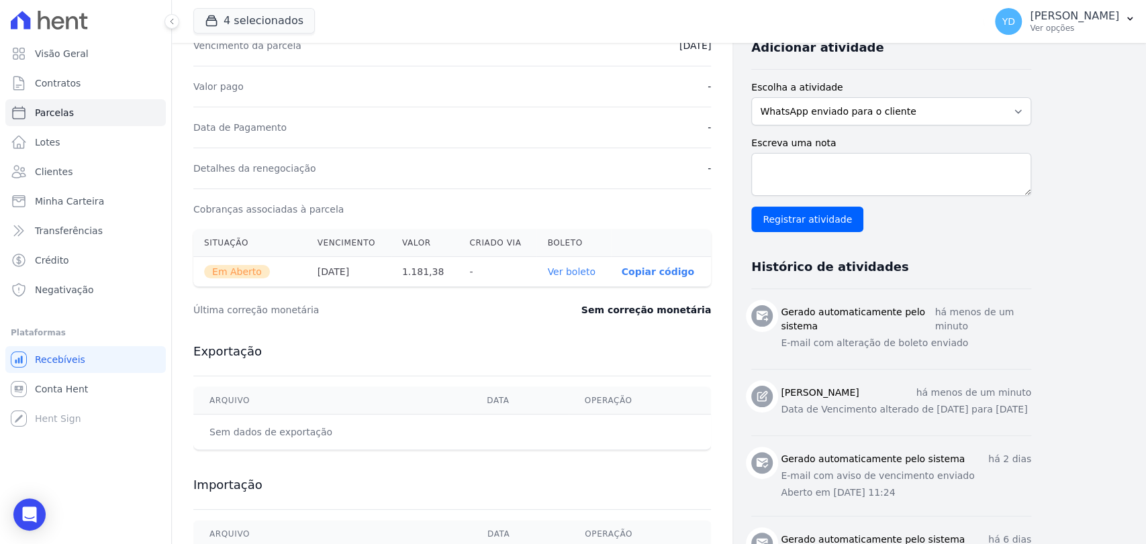
click at [571, 269] on link "Ver boleto" at bounding box center [571, 271] width 48 height 11
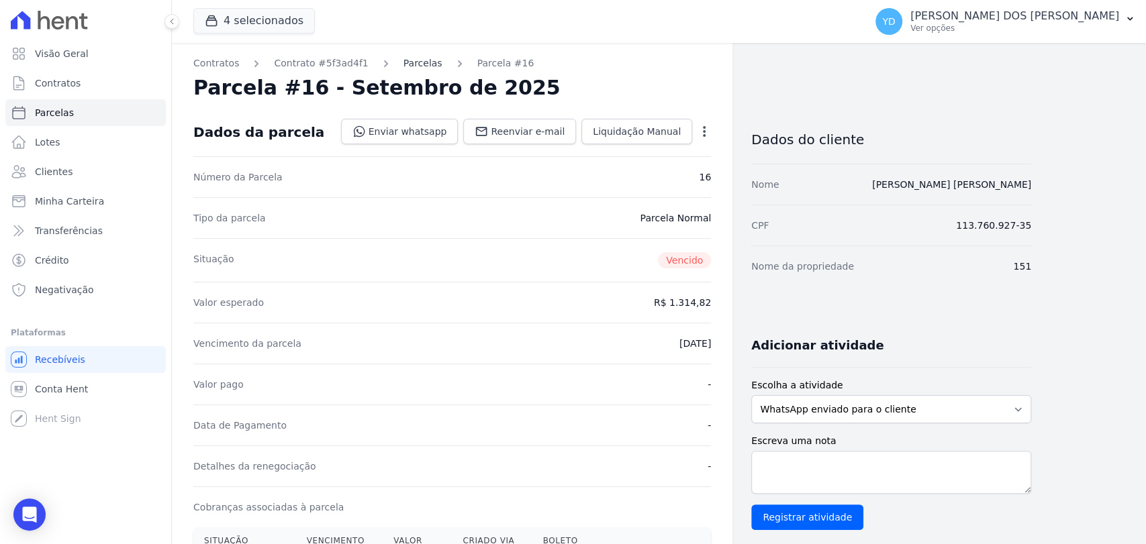
click at [418, 65] on link "Parcelas" at bounding box center [422, 63] width 39 height 14
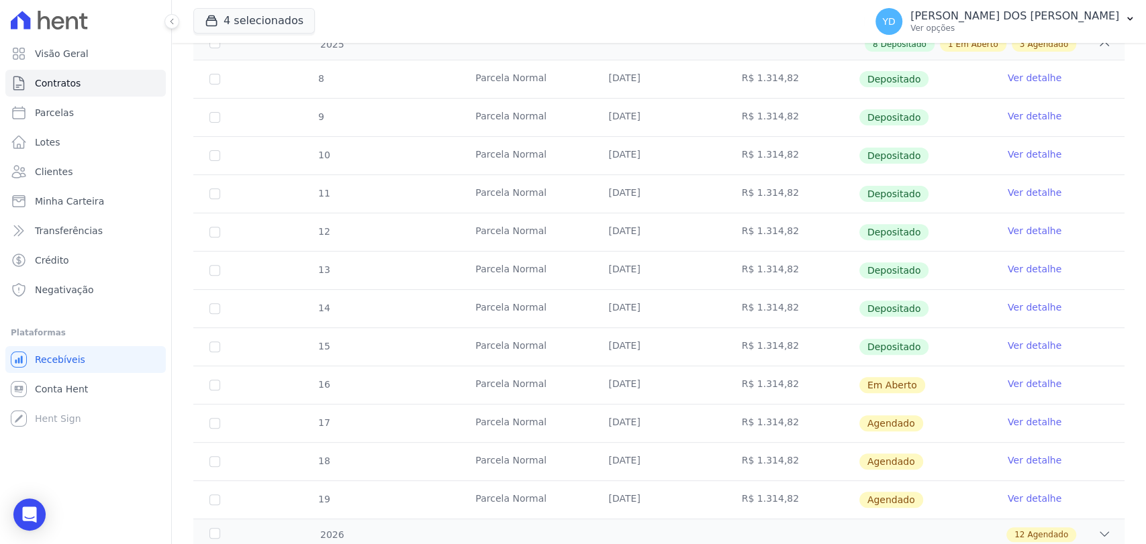
scroll to position [298, 0]
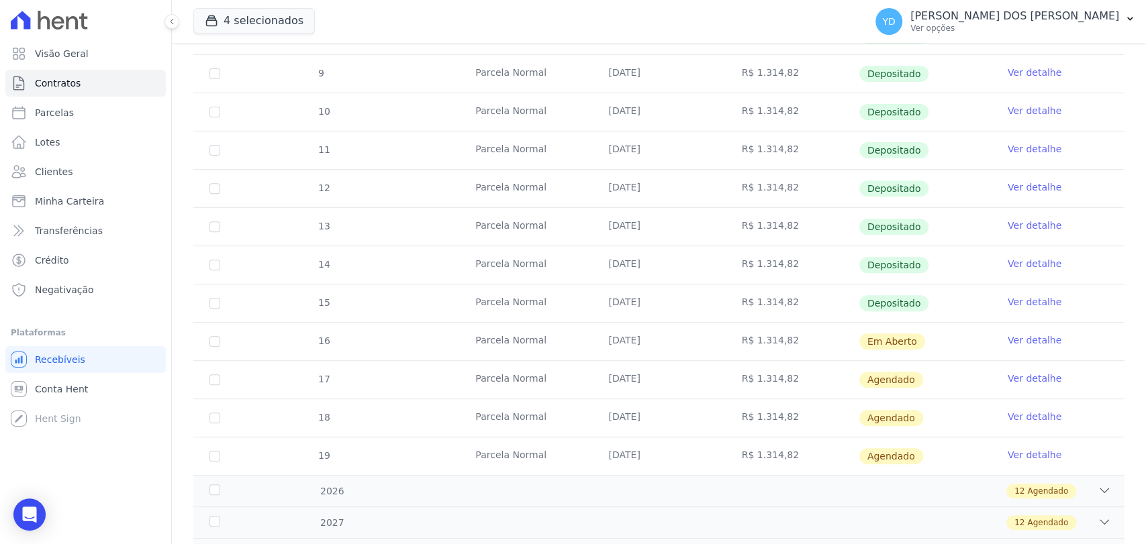
click at [1008, 339] on link "Ver detalhe" at bounding box center [1035, 340] width 54 height 13
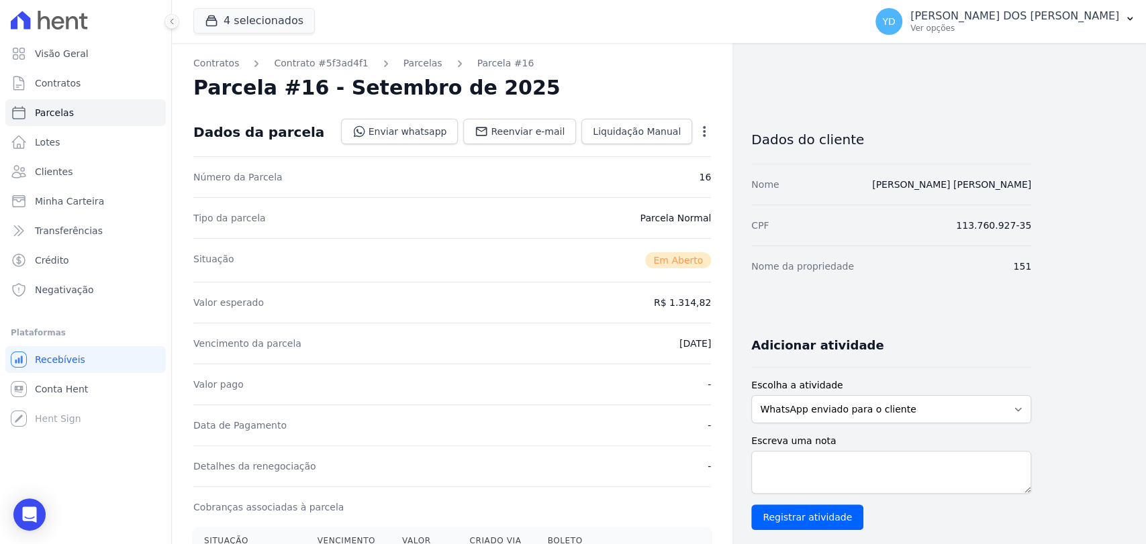
scroll to position [298, 0]
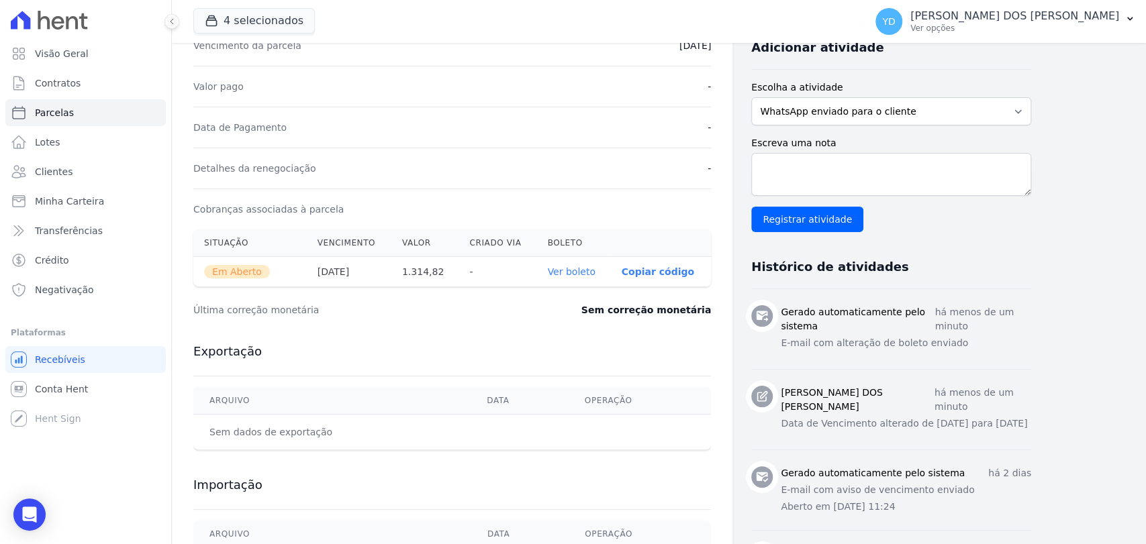
click at [571, 273] on link "Ver boleto" at bounding box center [571, 271] width 48 height 11
click at [100, 83] on link "Contratos" at bounding box center [85, 83] width 160 height 27
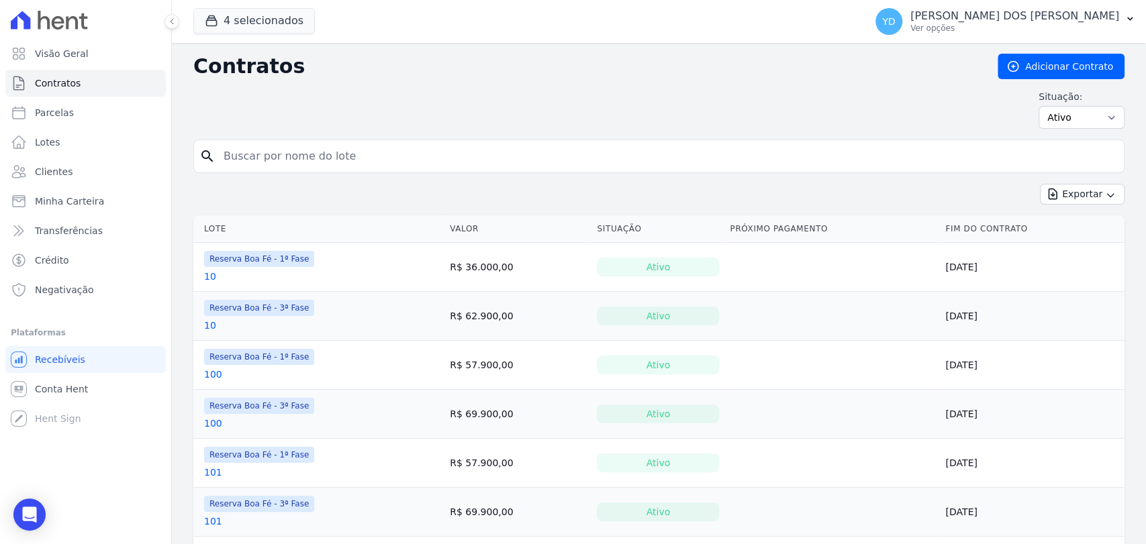
click at [295, 157] on input "search" at bounding box center [666, 156] width 903 height 27
type input "128"
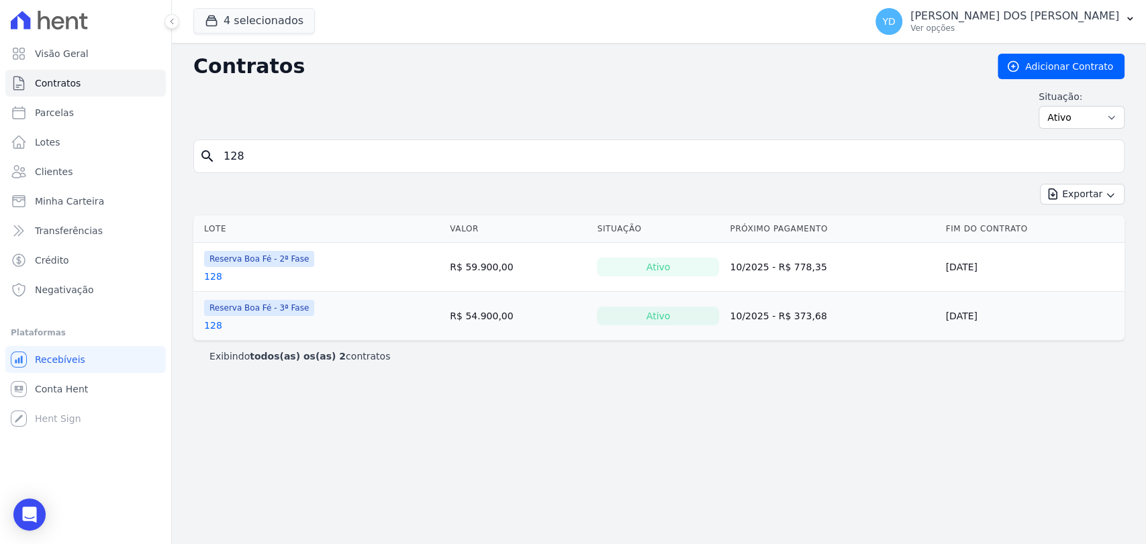
drag, startPoint x: 208, startPoint y: 328, endPoint x: 223, endPoint y: 335, distance: 16.5
click at [222, 334] on td "Reserva Boa Fé - 3ª Fase 128" at bounding box center [318, 316] width 251 height 48
click at [277, 152] on input "128" at bounding box center [666, 156] width 903 height 27
click at [97, 164] on link "Clientes" at bounding box center [85, 171] width 160 height 27
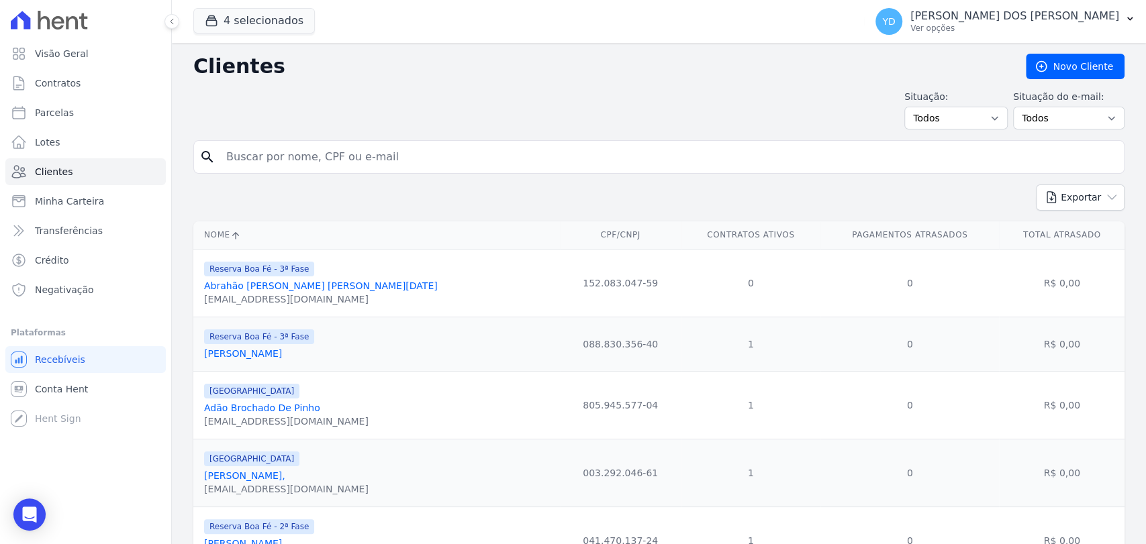
click at [301, 158] on input "search" at bounding box center [668, 157] width 900 height 27
type input "[PERSON_NAME]"
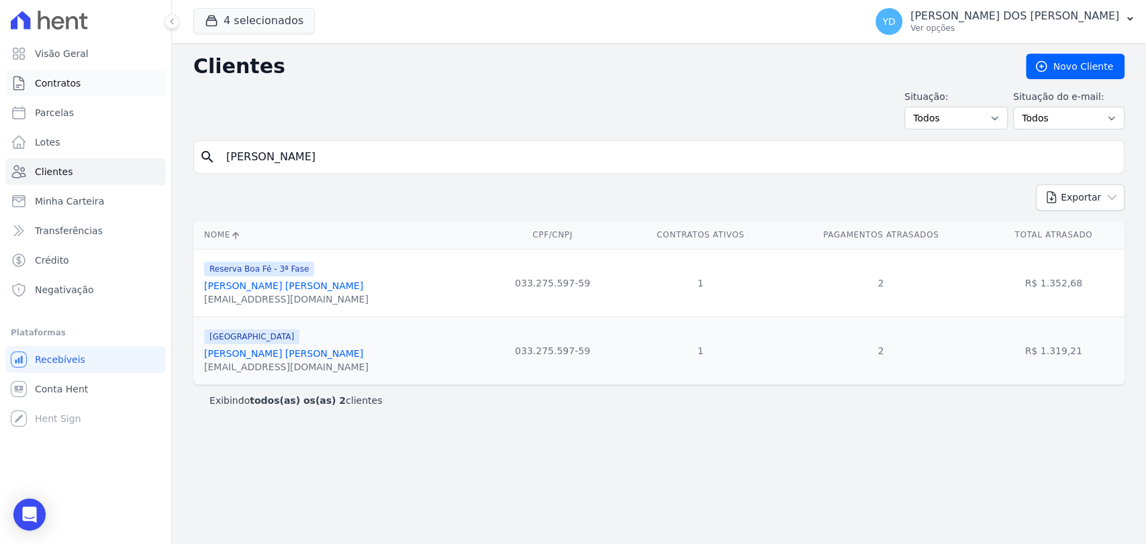
click at [114, 89] on link "Contratos" at bounding box center [85, 83] width 160 height 27
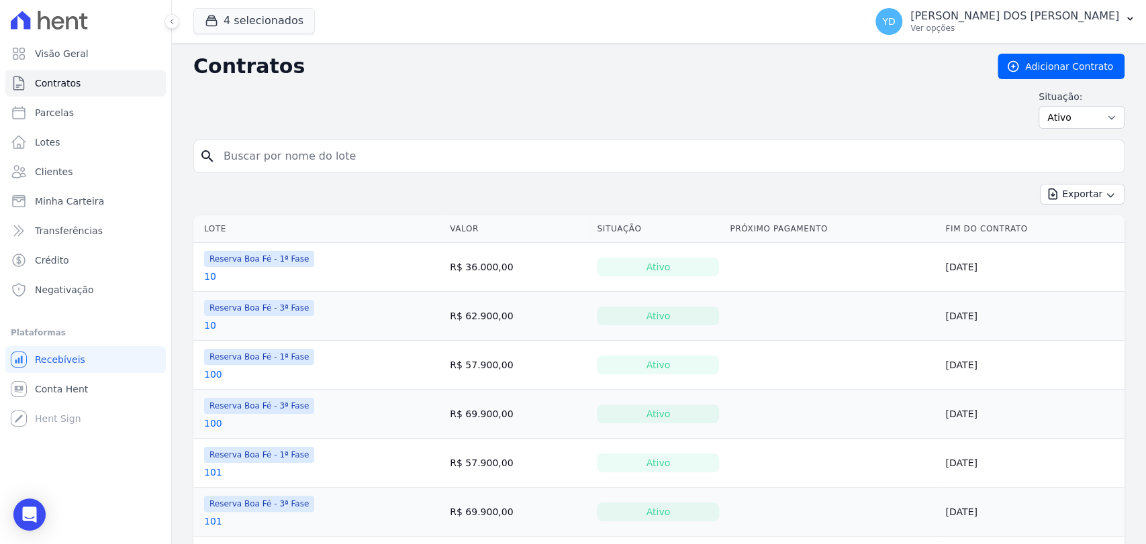
click at [275, 162] on input "search" at bounding box center [666, 156] width 903 height 27
type input "187"
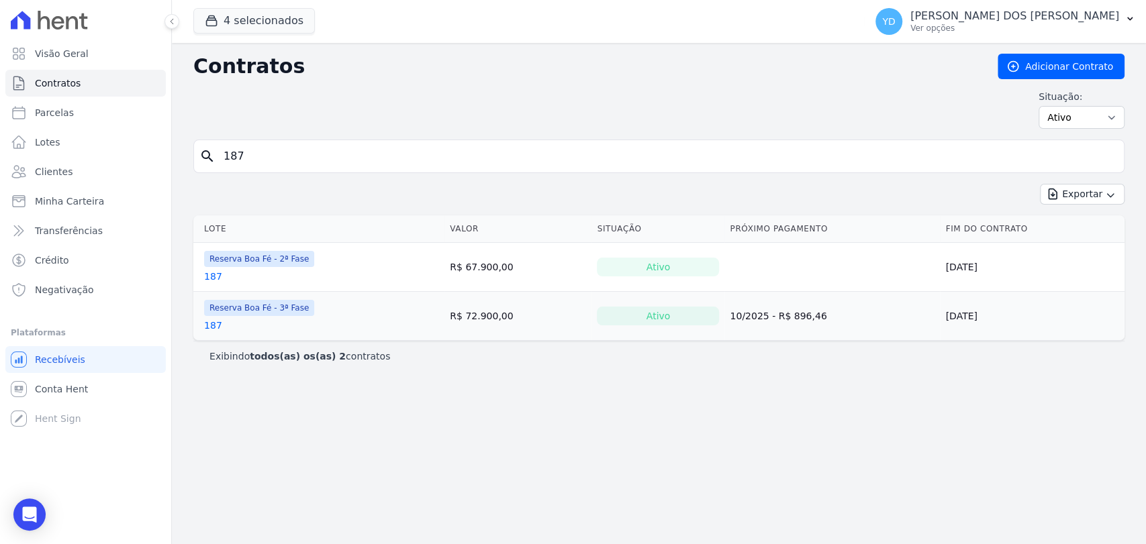
click at [213, 328] on link "187" at bounding box center [213, 325] width 18 height 13
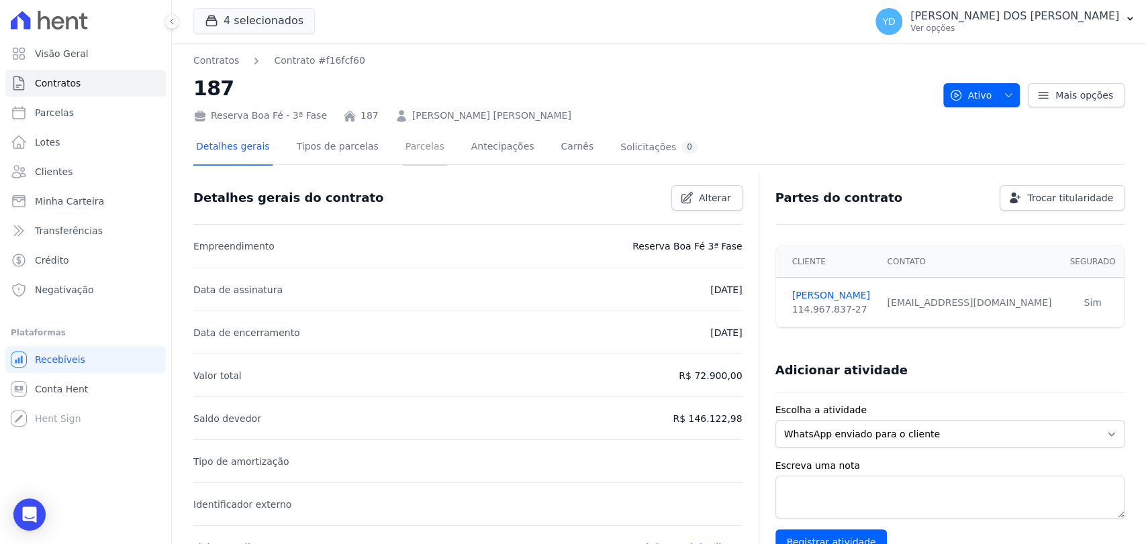
click at [408, 144] on link "Parcelas" at bounding box center [425, 148] width 44 height 36
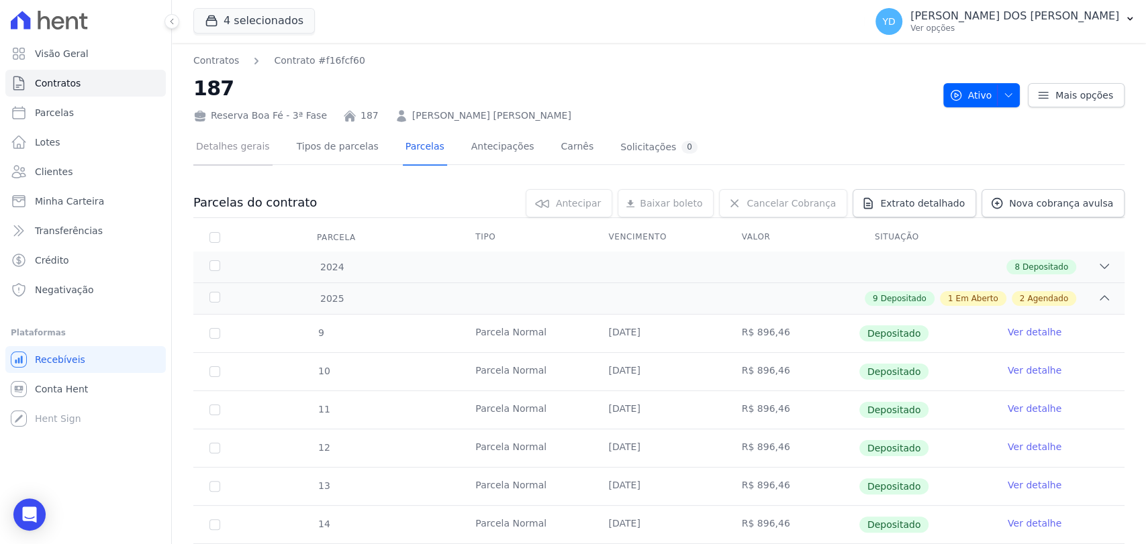
click at [206, 144] on link "Detalhes gerais" at bounding box center [232, 148] width 79 height 36
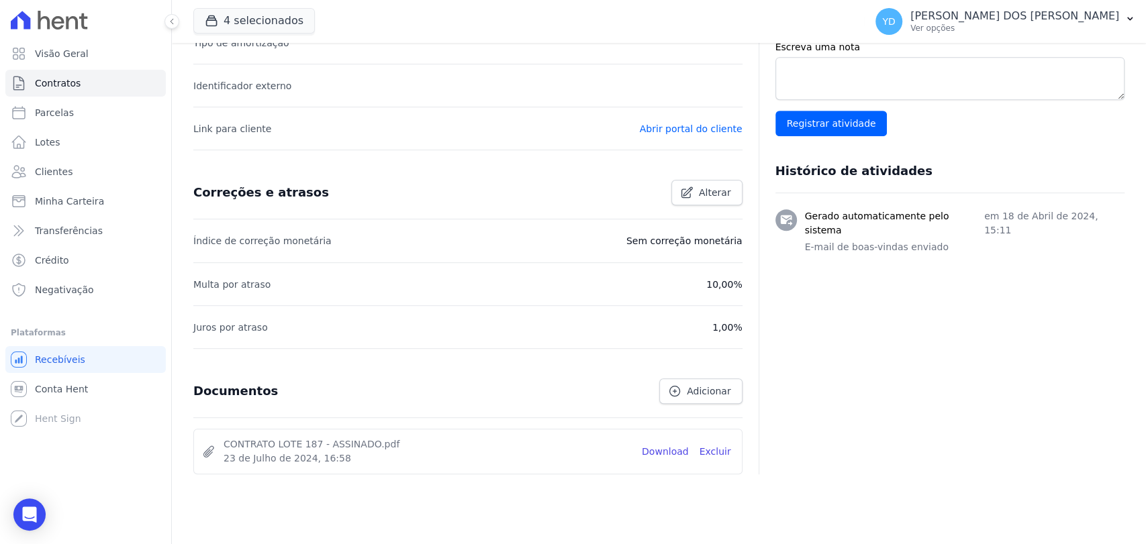
scroll to position [444, 0]
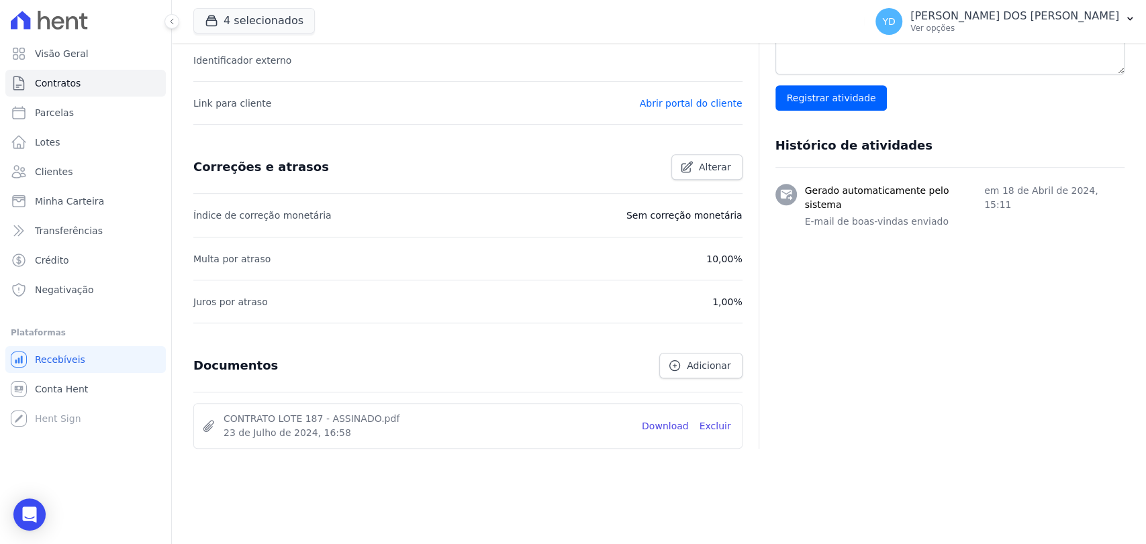
click at [666, 432] on li "CONTRATO LOTE 187 - ASSINADO.pdf 23 de Julho de 2024, 16:58 Download Excluir" at bounding box center [468, 426] width 548 height 44
click at [667, 430] on link "Download" at bounding box center [665, 427] width 47 height 14
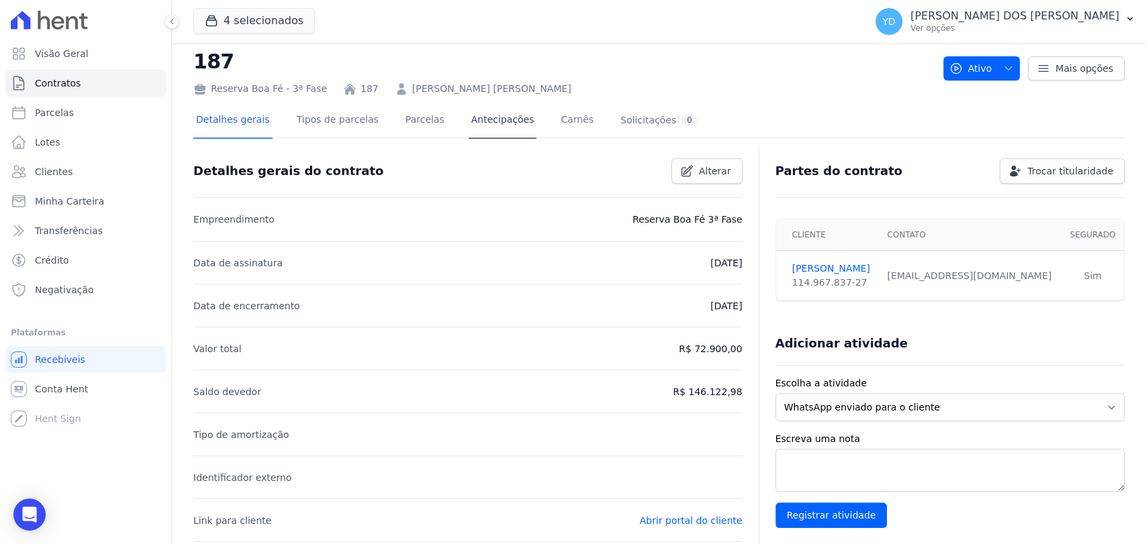
scroll to position [0, 0]
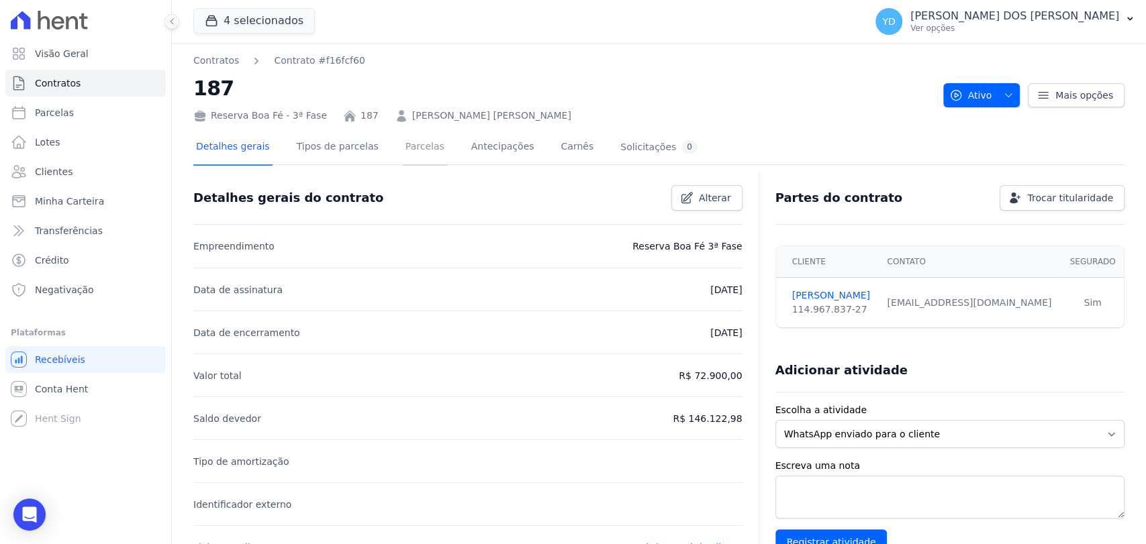
click at [403, 144] on link "Parcelas" at bounding box center [425, 148] width 44 height 36
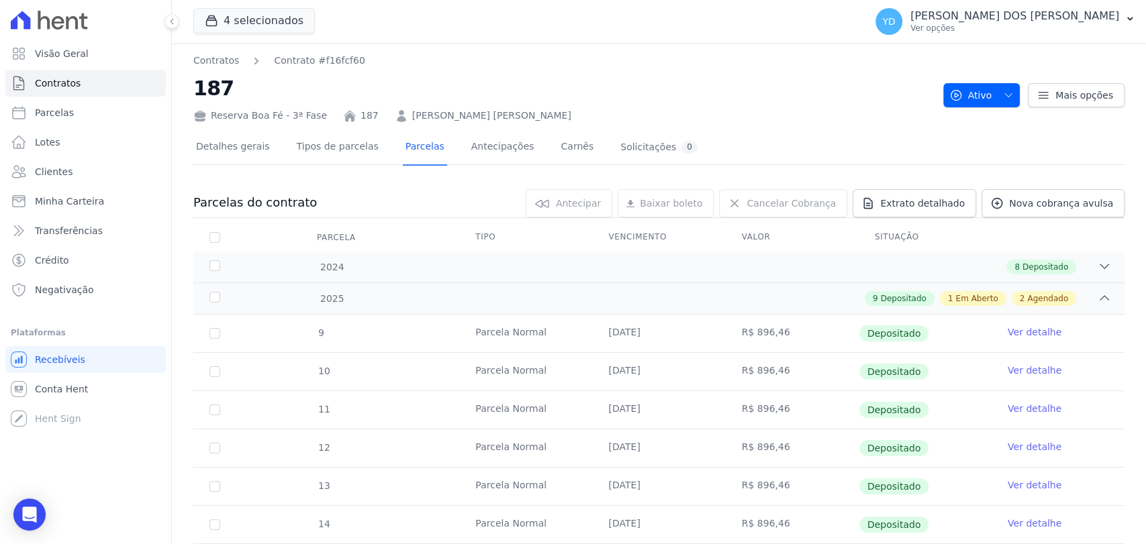
drag, startPoint x: 539, startPoint y: 119, endPoint x: 195, endPoint y: 92, distance: 345.4
click at [195, 92] on div "Contratos Contrato #f16fcf60 187 Reserva [GEOGRAPHIC_DATA] - 3ª Fase 187 [PERSO…" at bounding box center [562, 88] width 739 height 69
click at [284, 91] on h2 "187" at bounding box center [562, 88] width 739 height 30
drag, startPoint x: 238, startPoint y: 93, endPoint x: 191, endPoint y: 93, distance: 47.7
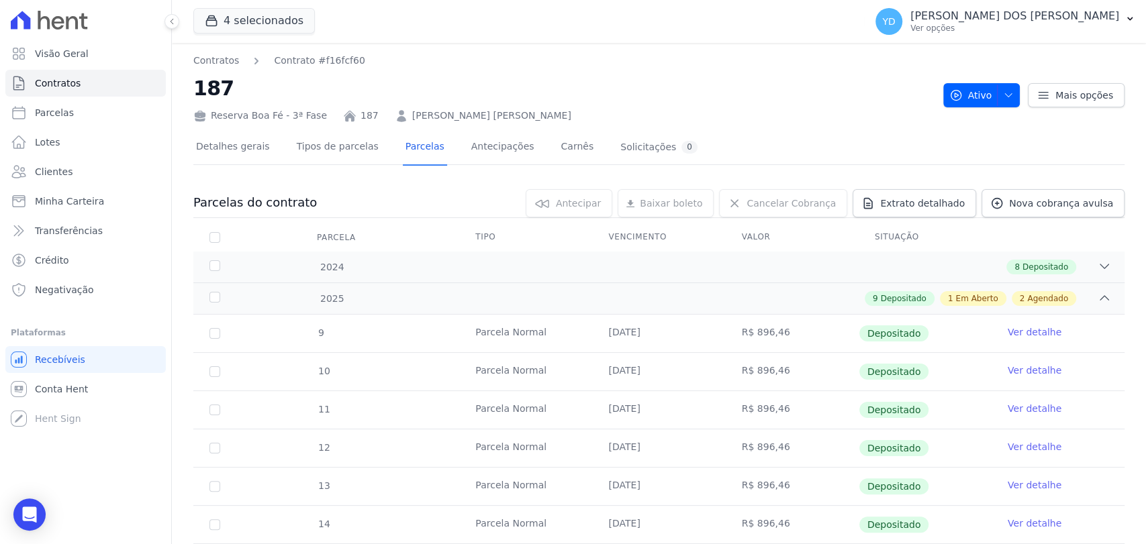
click at [344, 70] on div "Contratos Contrato #f16fcf60 187 Reserva [GEOGRAPHIC_DATA] - 3ª Fase 187 [PERSO…" at bounding box center [562, 88] width 739 height 69
drag, startPoint x: 275, startPoint y: 90, endPoint x: 196, endPoint y: 91, distance: 79.2
click at [196, 91] on h2 "187" at bounding box center [562, 88] width 739 height 30
click at [236, 95] on h2 "187" at bounding box center [562, 88] width 739 height 30
drag, startPoint x: 518, startPoint y: 125, endPoint x: 193, endPoint y: 93, distance: 326.5
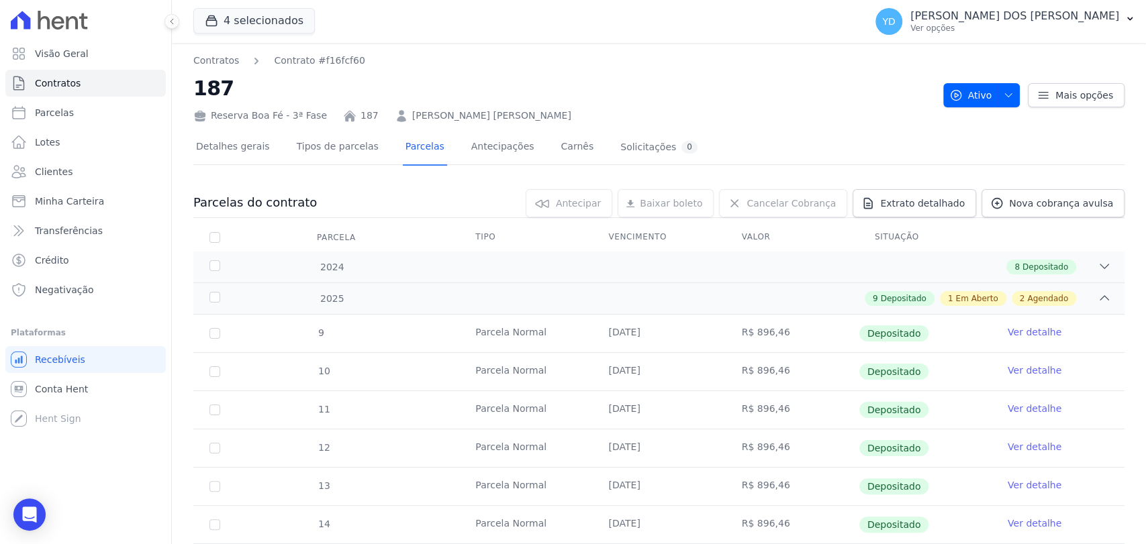
click at [422, 90] on h2 "187" at bounding box center [562, 88] width 739 height 30
drag, startPoint x: 538, startPoint y: 118, endPoint x: 193, endPoint y: 91, distance: 346.7
click at [285, 95] on h2 "187" at bounding box center [562, 88] width 739 height 30
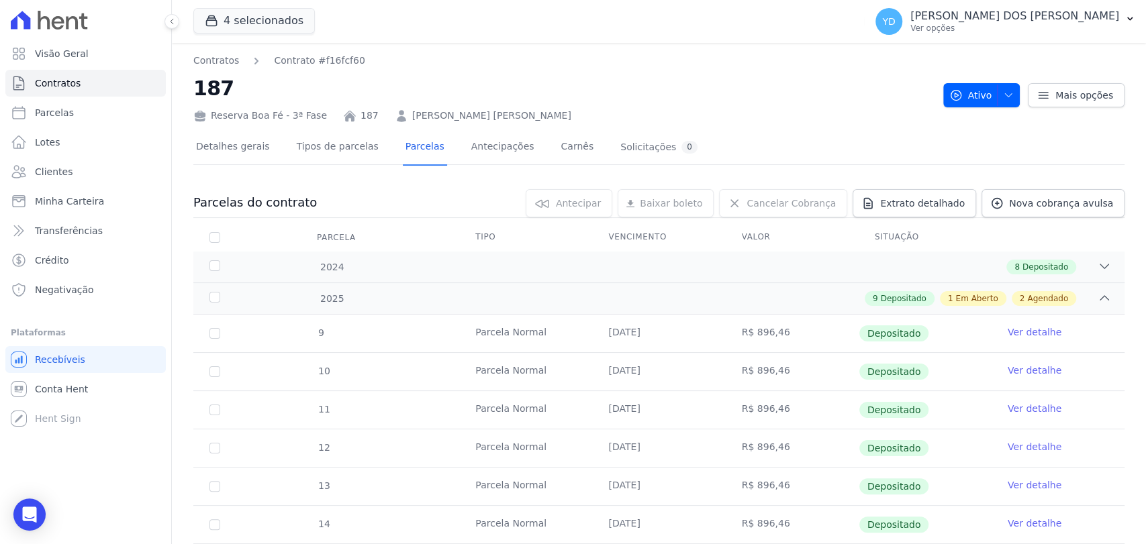
drag, startPoint x: 197, startPoint y: 90, endPoint x: 542, endPoint y: 113, distance: 345.8
click at [542, 113] on div "Contratos Contrato #f16fcf60 187 Reserva [GEOGRAPHIC_DATA] - 3ª Fase 187 [PERSO…" at bounding box center [562, 88] width 739 height 69
click at [542, 111] on div "Reserva Boa Fé - 3ª Fase 187 [PERSON_NAME] [PERSON_NAME]" at bounding box center [562, 112] width 739 height 19
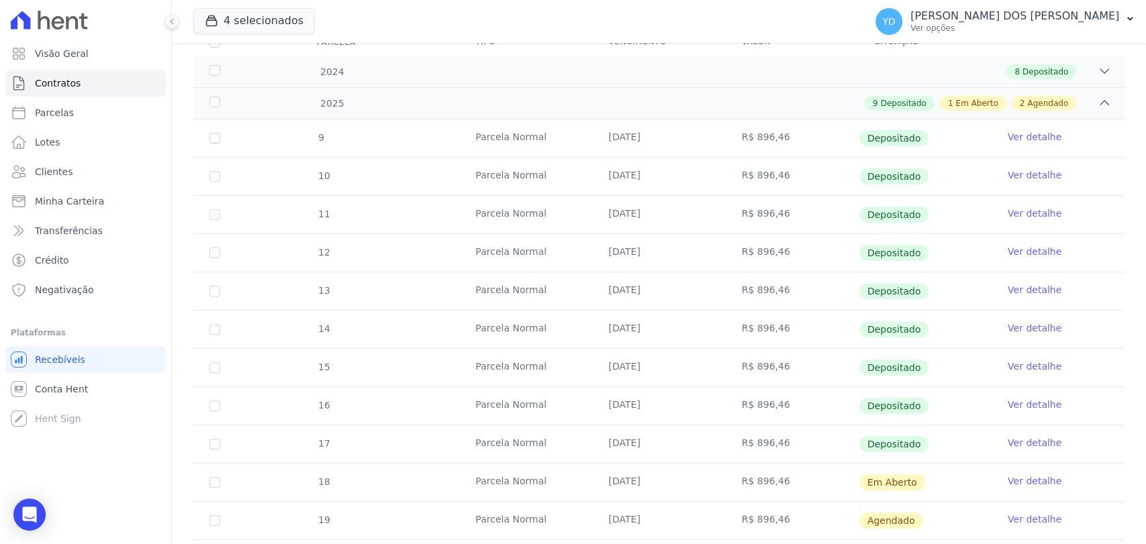
scroll to position [97, 0]
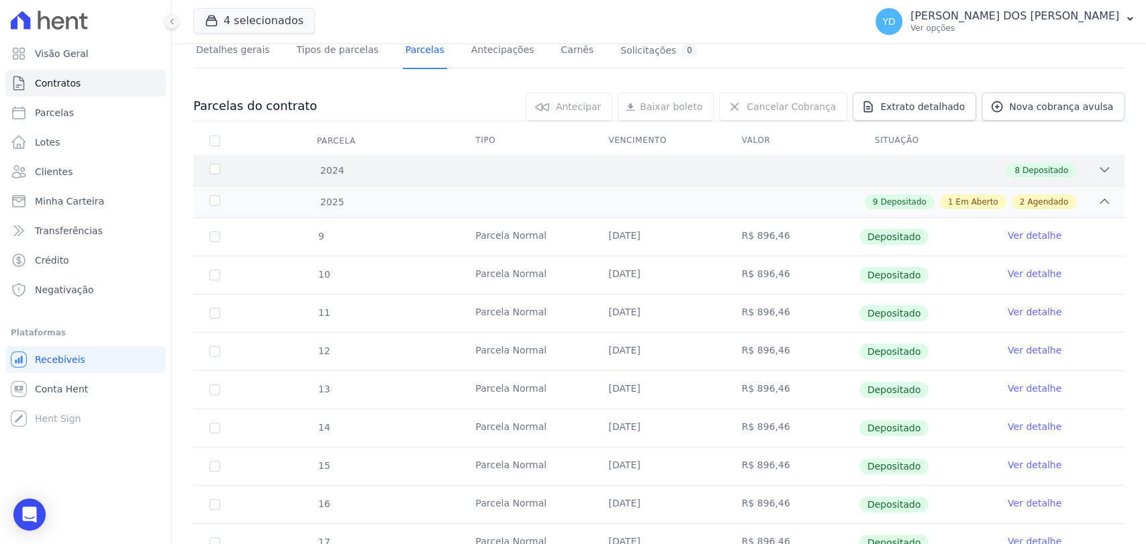
click at [703, 168] on div "8 Depositado" at bounding box center [704, 170] width 813 height 15
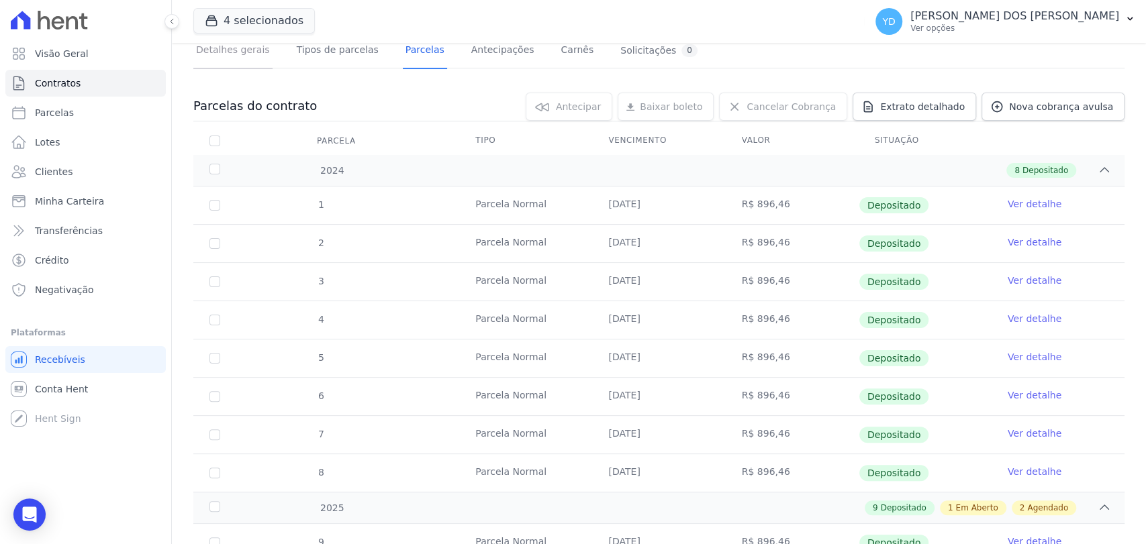
click at [231, 52] on link "Detalhes gerais" at bounding box center [232, 52] width 79 height 36
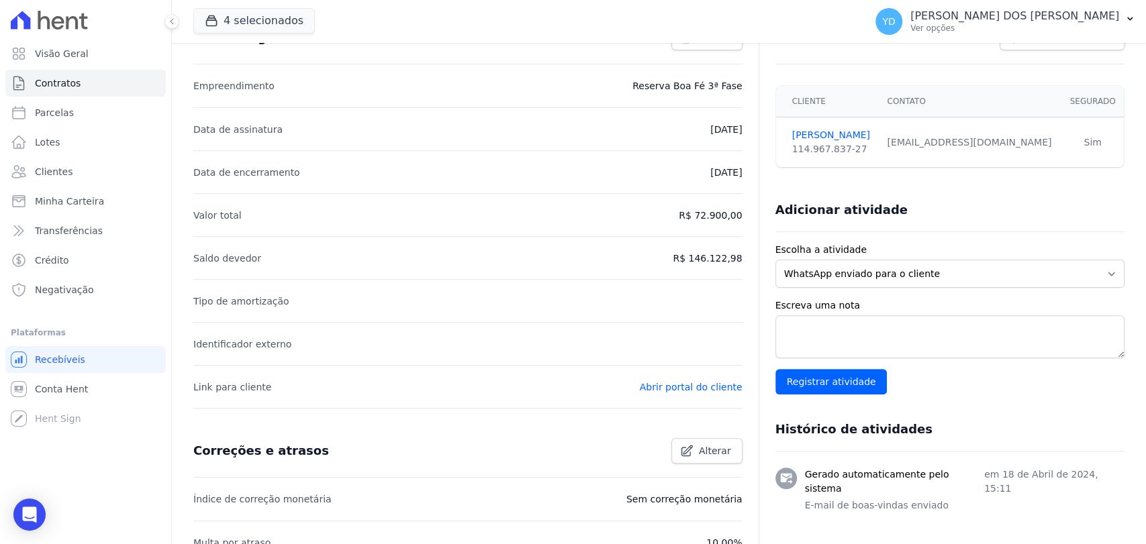
scroll to position [444, 0]
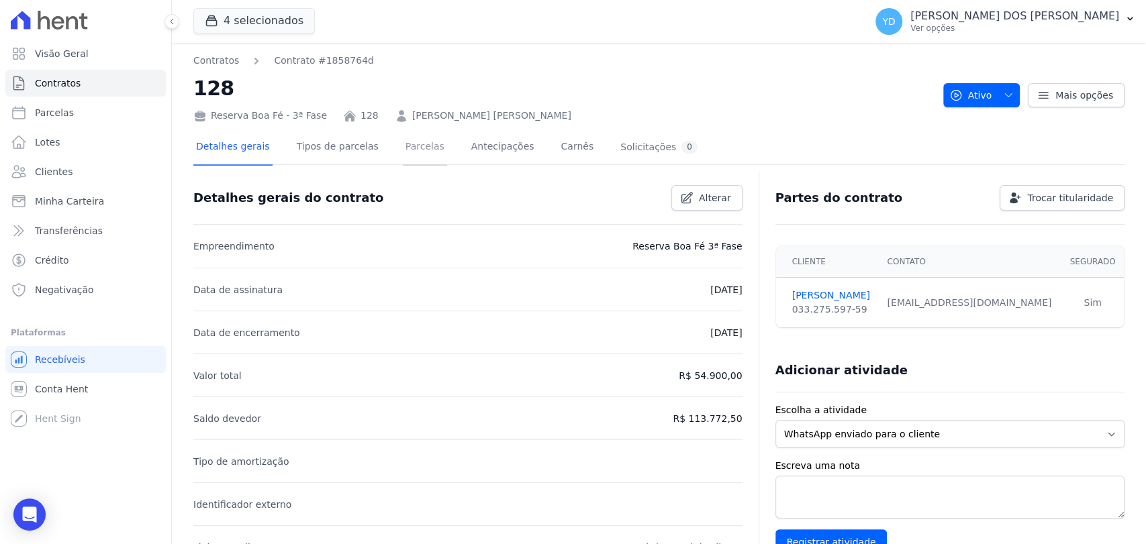
click at [407, 152] on link "Parcelas" at bounding box center [425, 148] width 44 height 36
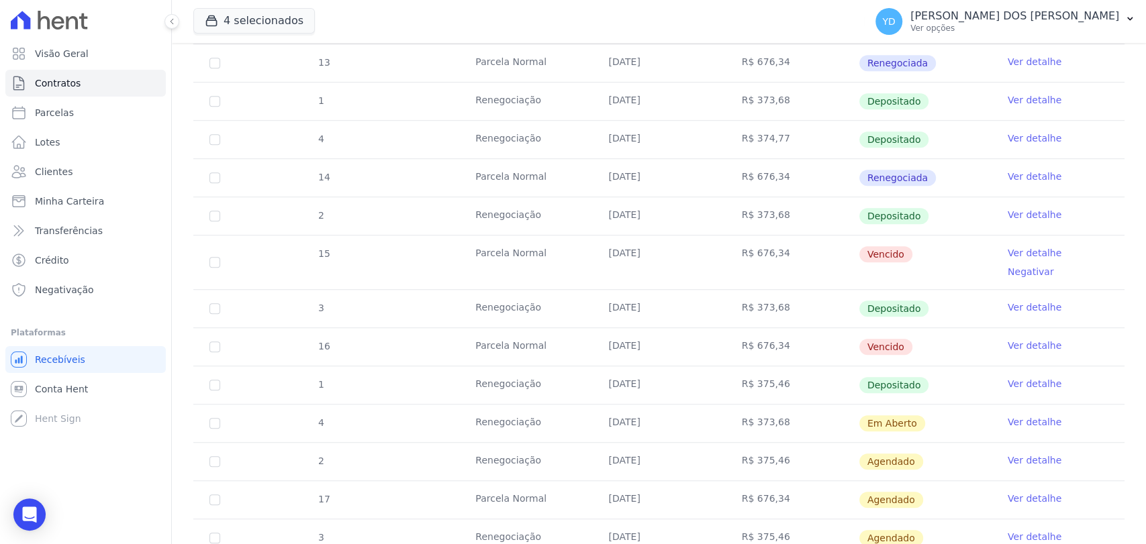
scroll to position [596, 0]
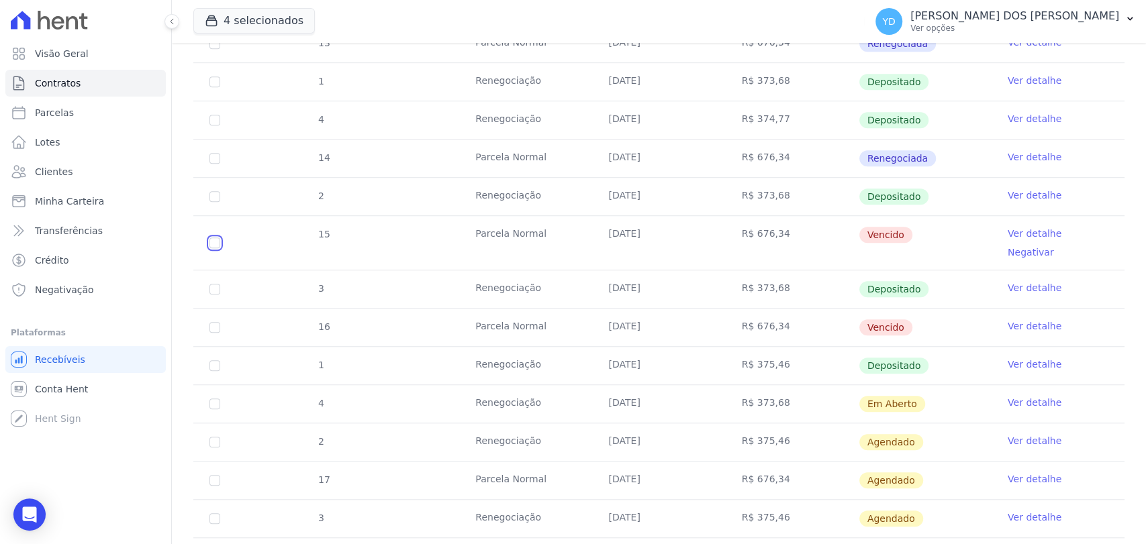
click at [217, 238] on input "checkbox" at bounding box center [214, 243] width 11 height 11
checkbox input "true"
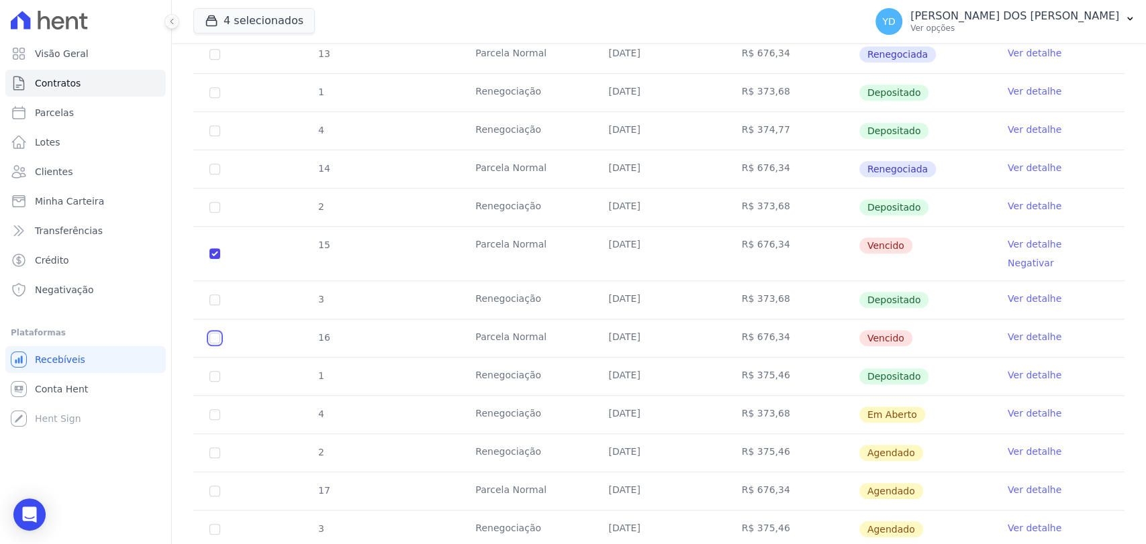
click at [215, 333] on input "checkbox" at bounding box center [214, 338] width 11 height 11
checkbox input "true"
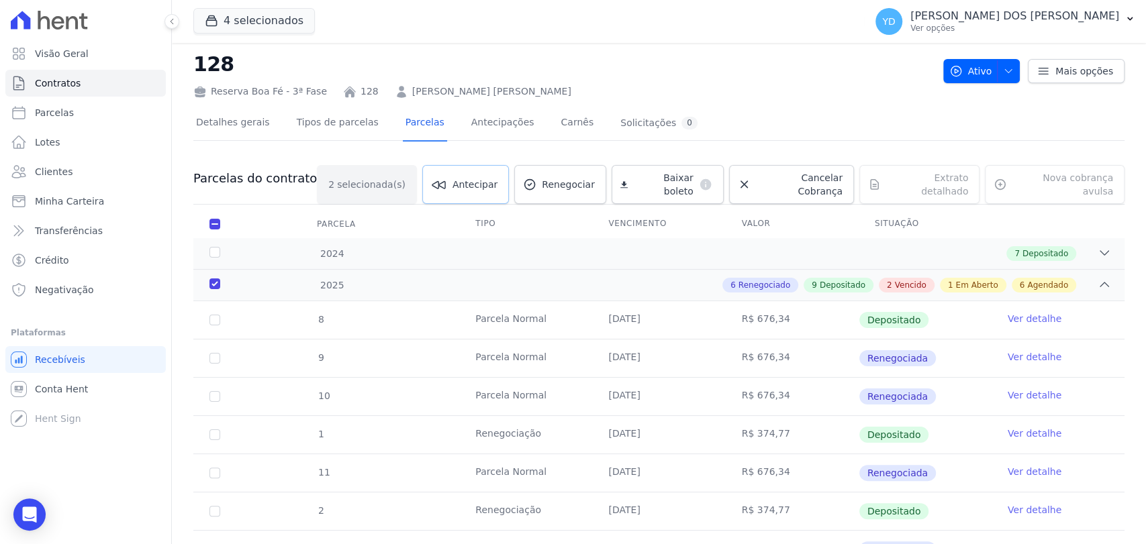
scroll to position [0, 0]
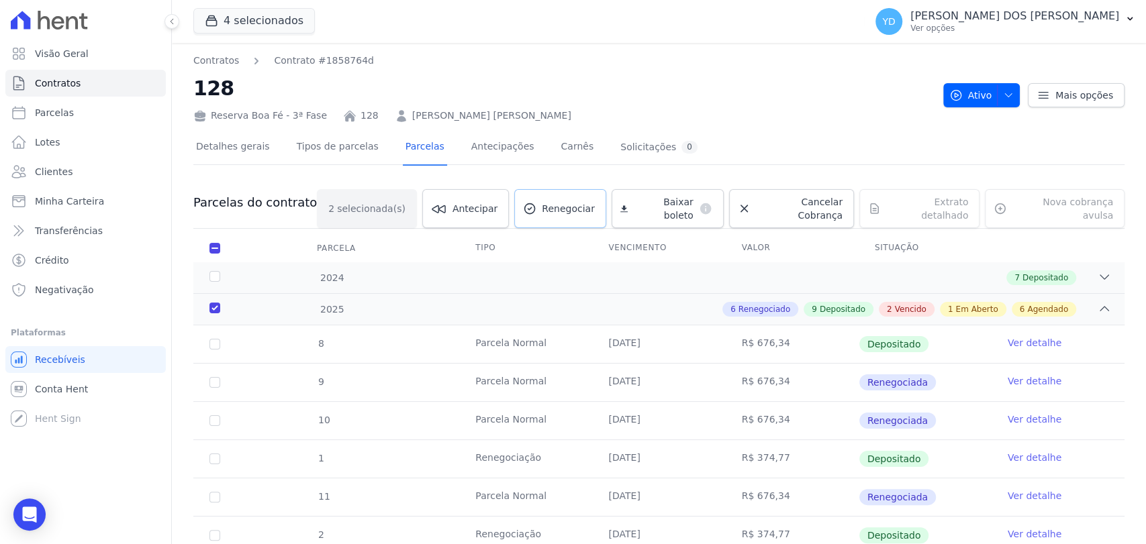
click at [556, 208] on link "Renegociar" at bounding box center [560, 208] width 92 height 39
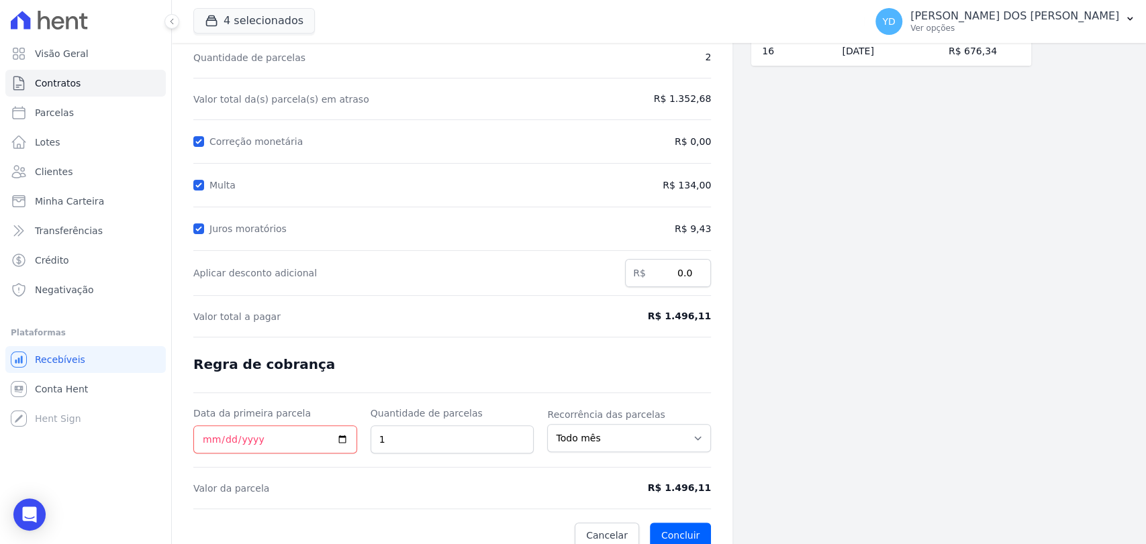
scroll to position [127, 0]
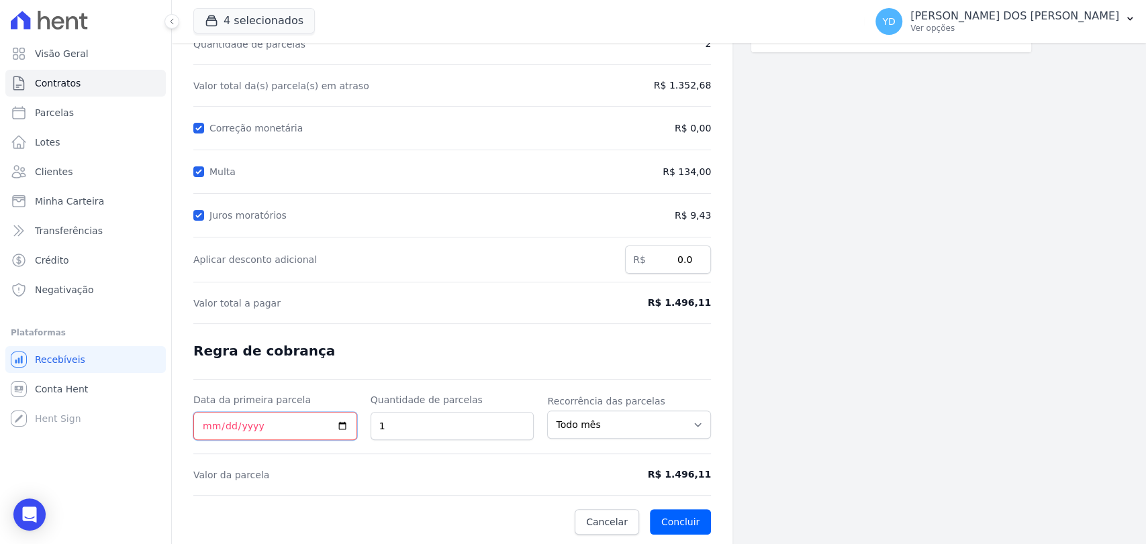
click at [242, 429] on input "Data da primeira parcela" at bounding box center [275, 426] width 164 height 28
click at [201, 427] on input "Data da primeira parcela" at bounding box center [275, 426] width 164 height 28
click at [211, 421] on input "Data da primeira parcela" at bounding box center [275, 426] width 164 height 28
type input "2025-10-10"
click at [323, 356] on form "Cálculo da renegociação Quantidade de parcelas 2 Valor total da(s) parcela(s) e…" at bounding box center [452, 263] width 518 height 543
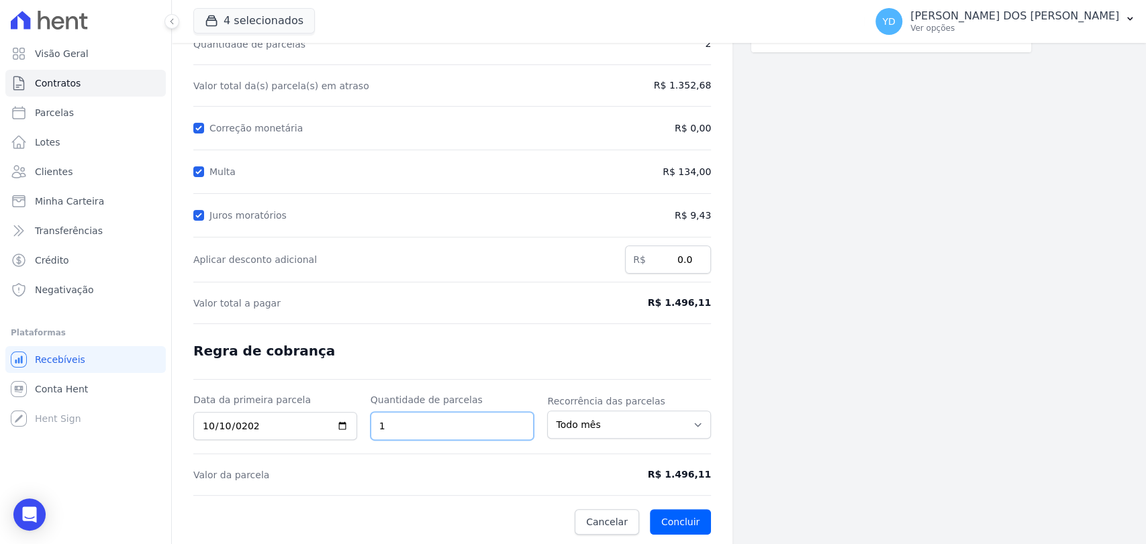
click at [391, 424] on input "1" at bounding box center [453, 426] width 164 height 28
type input "4"
click at [586, 286] on form "Cálculo da renegociação Quantidade de parcelas 2 Valor total da(s) parcela(s) e…" at bounding box center [452, 263] width 518 height 543
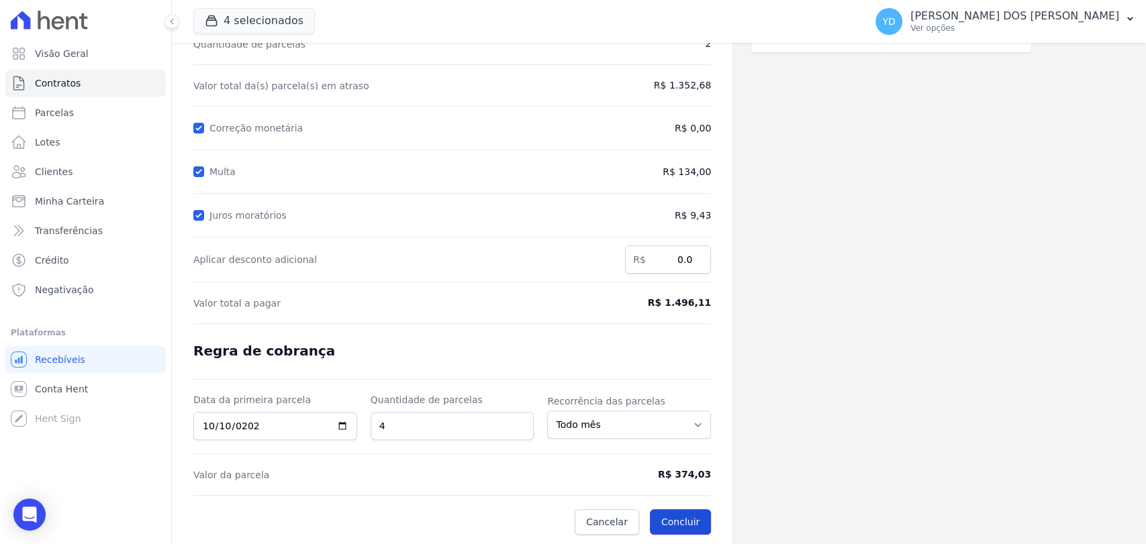
click at [665, 522] on button "Concluir" at bounding box center [680, 522] width 61 height 26
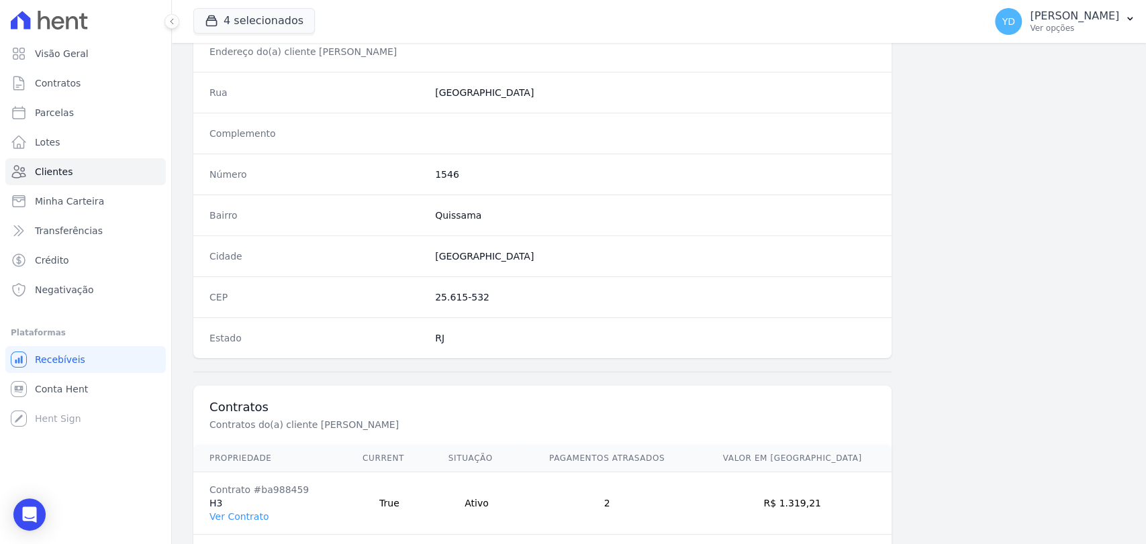
scroll to position [709, 0]
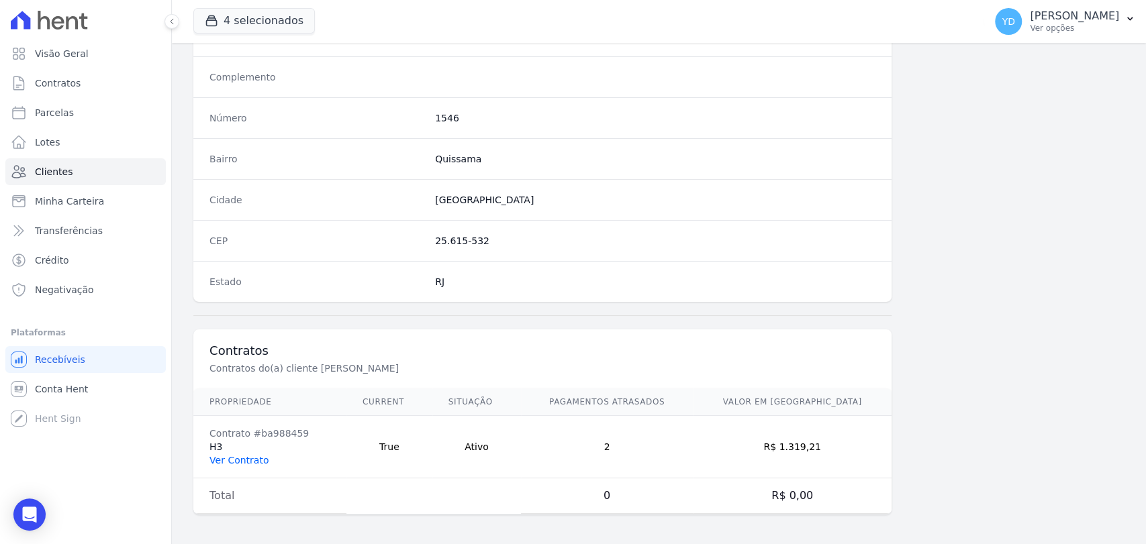
click at [246, 458] on link "Ver Contrato" at bounding box center [238, 460] width 59 height 11
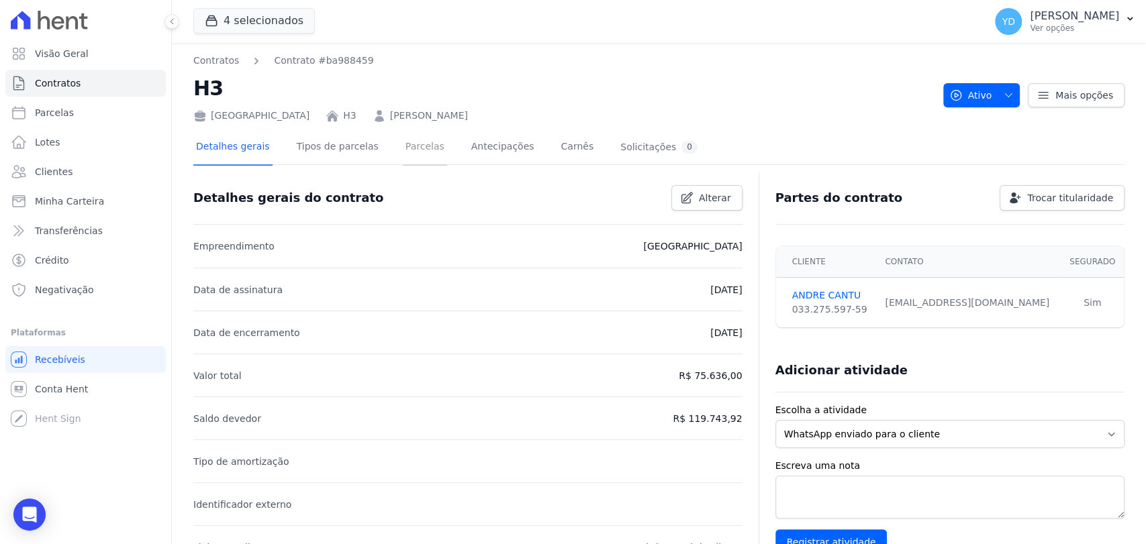
click at [403, 136] on link "Parcelas" at bounding box center [425, 148] width 44 height 36
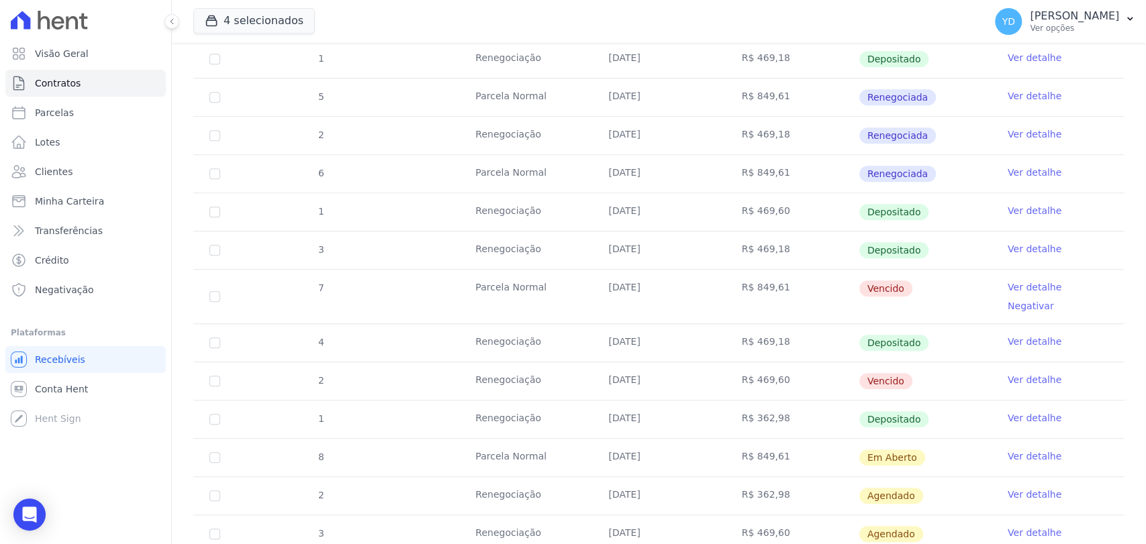
scroll to position [522, 0]
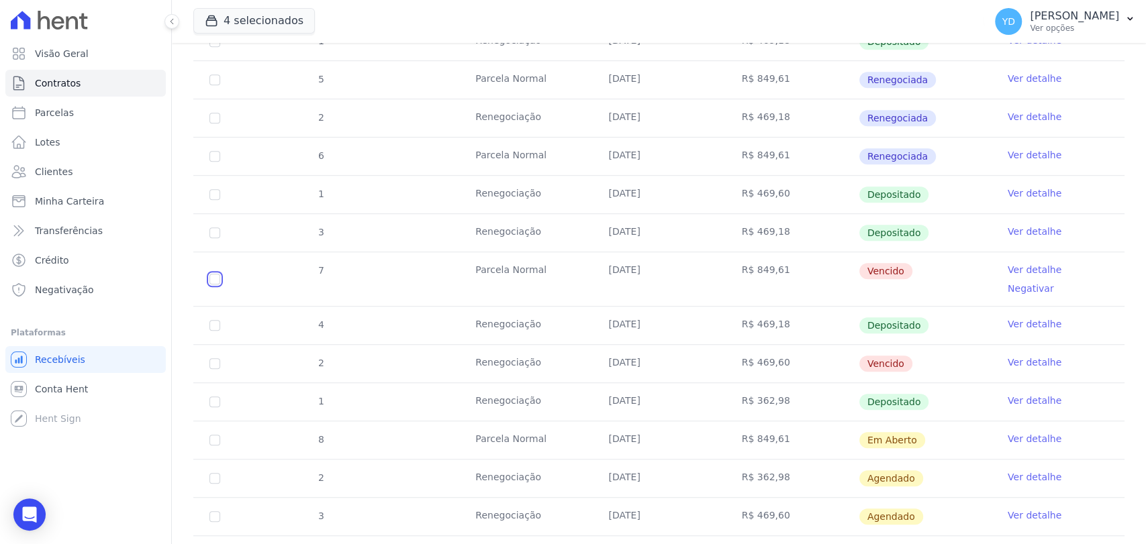
click at [219, 274] on input "checkbox" at bounding box center [214, 279] width 11 height 11
checkbox input "true"
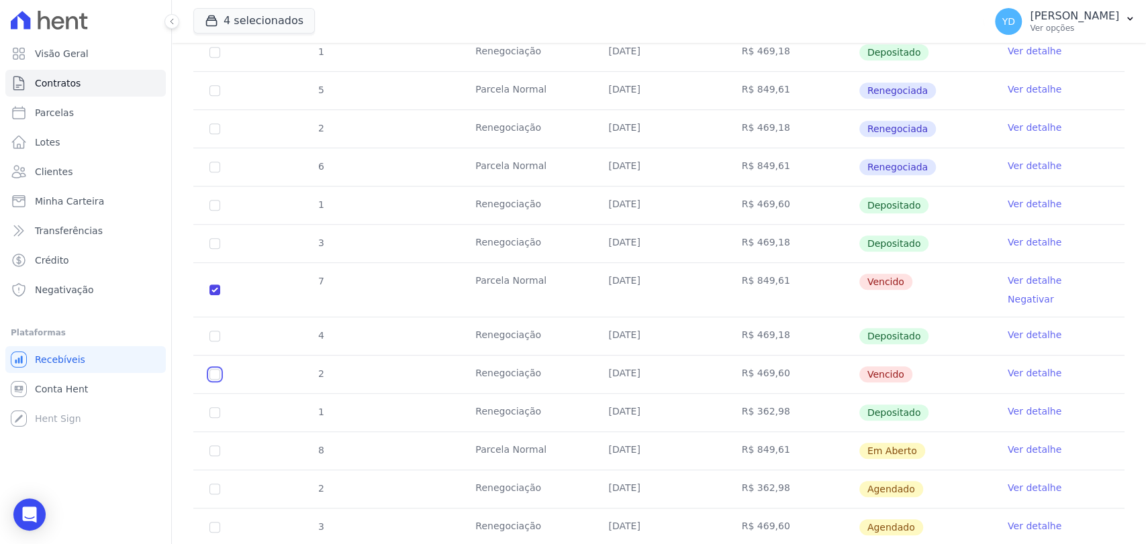
click at [214, 369] on input "checkbox" at bounding box center [214, 374] width 11 height 11
checkbox input "true"
click at [218, 369] on input "checkbox" at bounding box center [214, 374] width 11 height 11
checkbox input "false"
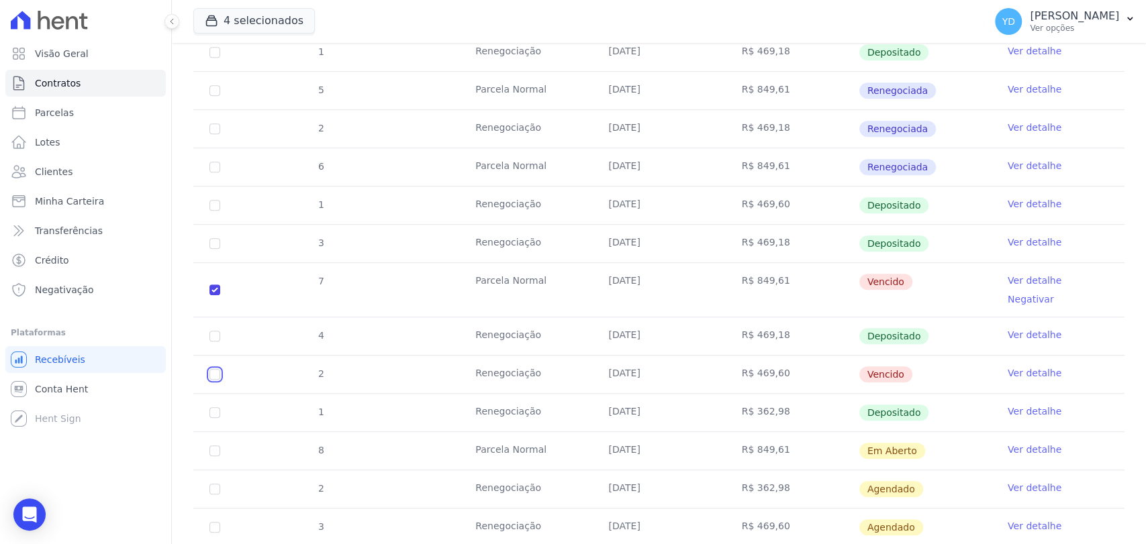
checkbox input "true"
click at [511, 232] on td "Renegociação" at bounding box center [525, 244] width 133 height 38
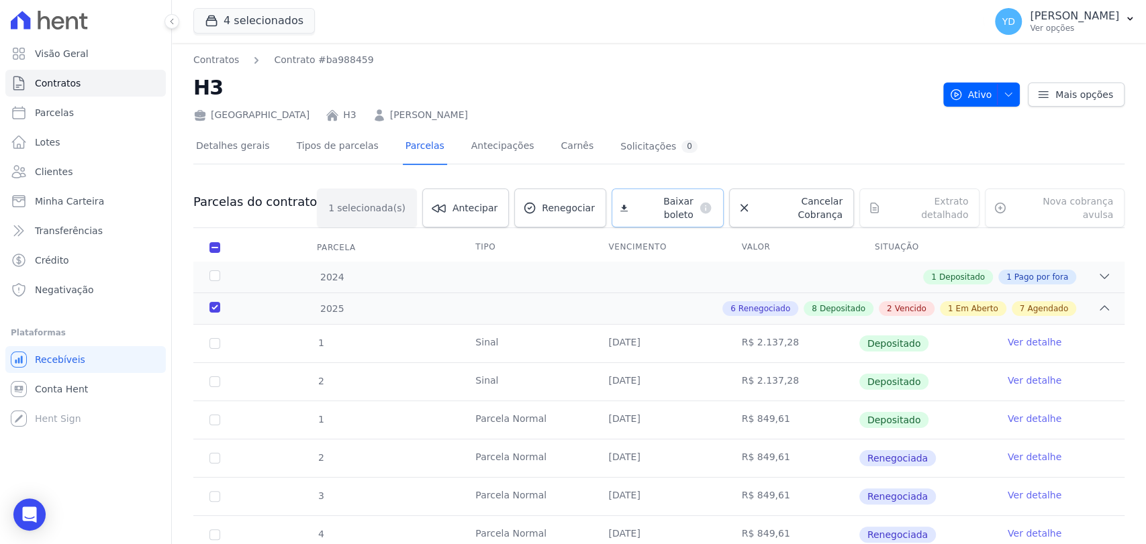
scroll to position [0, 0]
click at [595, 209] on span "Renegociar" at bounding box center [568, 208] width 53 height 13
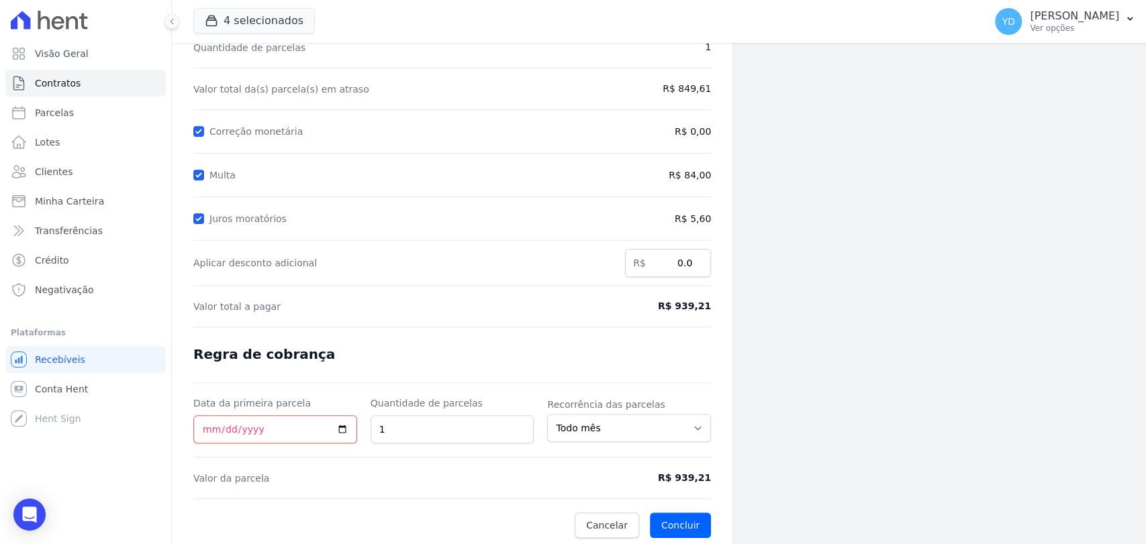
scroll to position [127, 0]
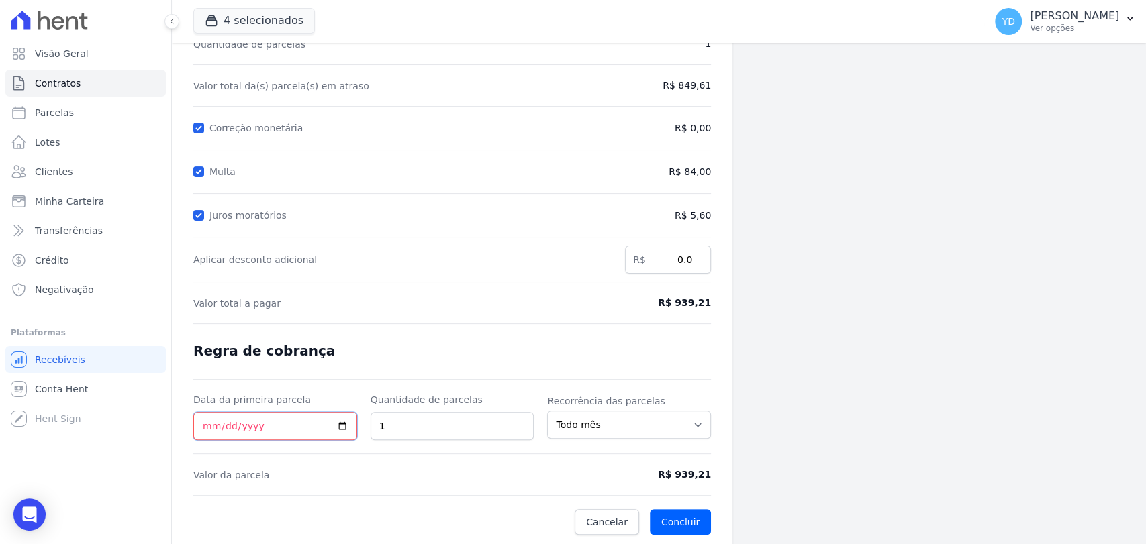
click at [297, 427] on input "Data da primeira parcela" at bounding box center [275, 426] width 164 height 28
click at [209, 426] on input "Data da primeira parcela" at bounding box center [275, 426] width 164 height 28
click at [209, 425] on input "Data da primeira parcela" at bounding box center [275, 426] width 164 height 28
type input "[DATE]"
click at [379, 426] on input "1" at bounding box center [453, 426] width 164 height 28
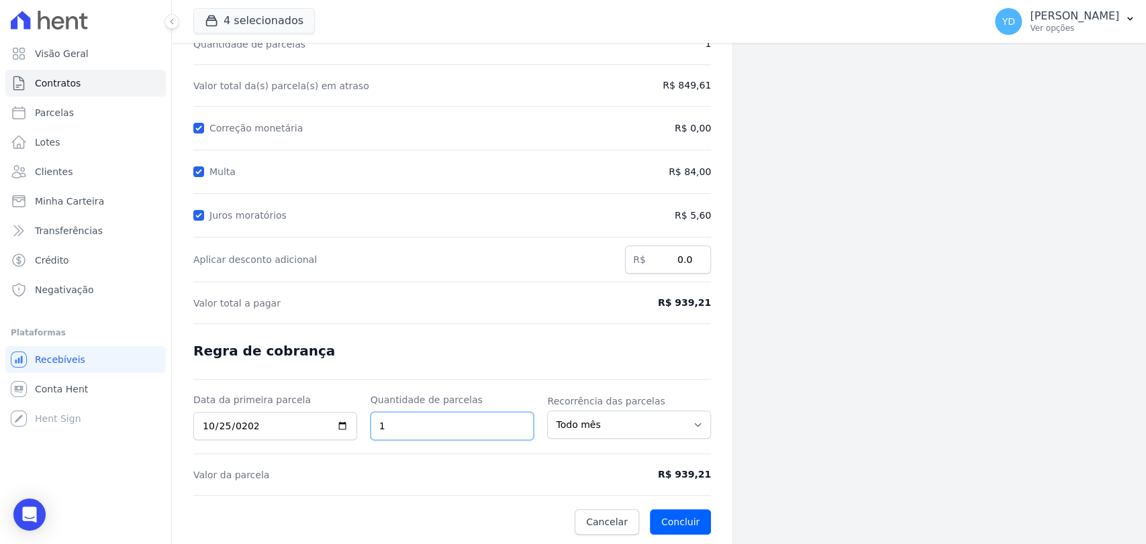
click at [379, 426] on input "1" at bounding box center [453, 426] width 164 height 28
type input "4"
click at [398, 395] on label "Quantidade de parcelas" at bounding box center [453, 399] width 164 height 13
click at [398, 412] on input "4" at bounding box center [453, 426] width 164 height 28
click at [688, 526] on button "Concluir" at bounding box center [680, 522] width 61 height 26
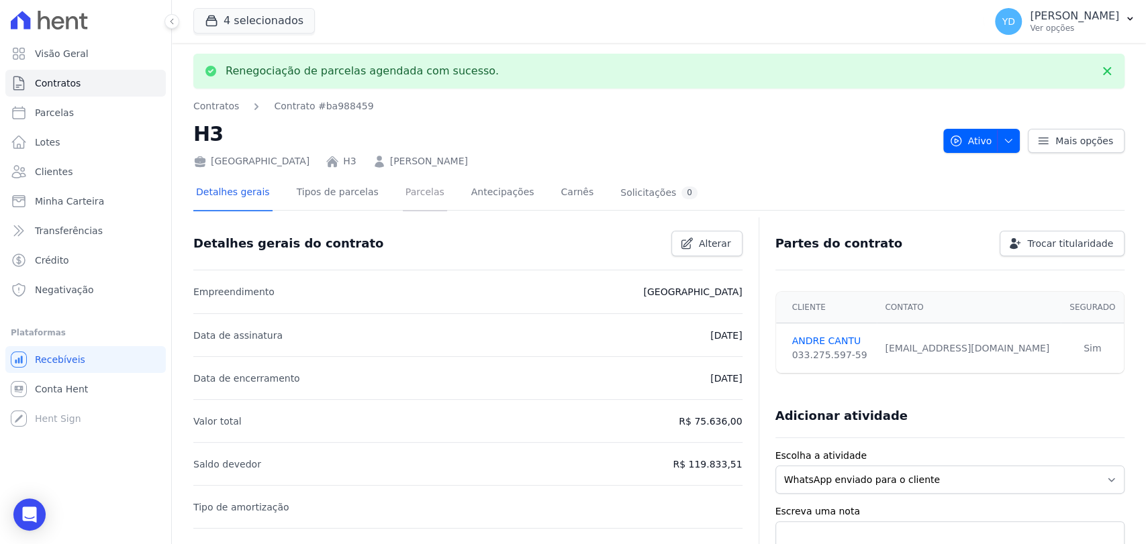
click at [411, 193] on link "Parcelas" at bounding box center [425, 194] width 44 height 36
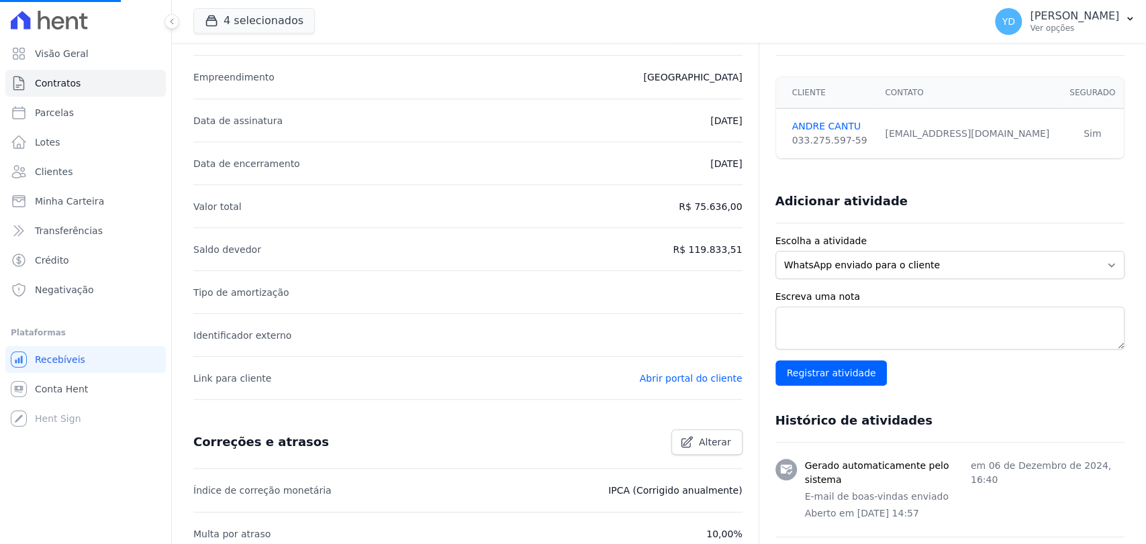
scroll to position [224, 0]
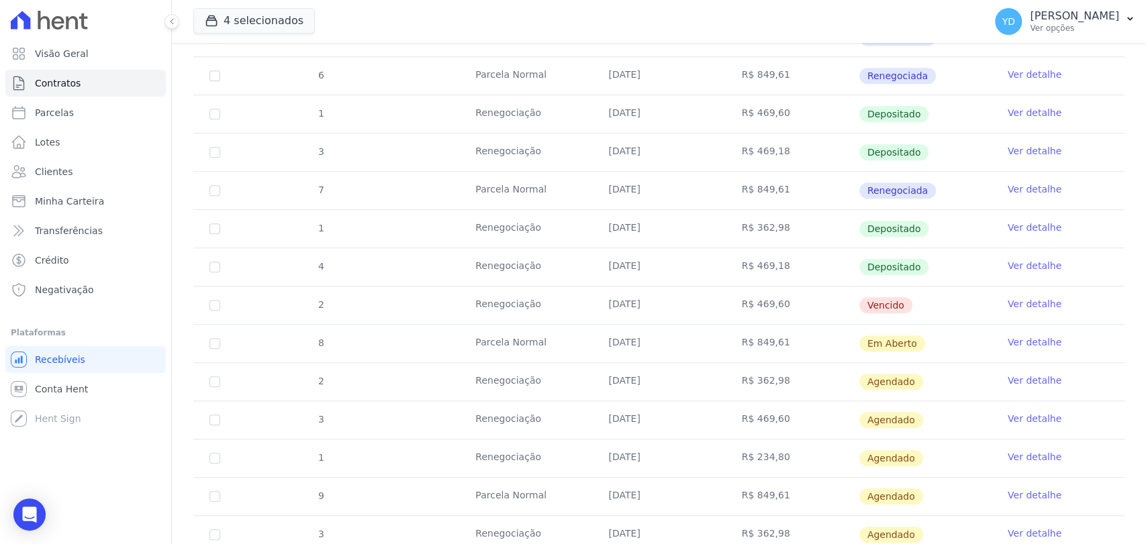
scroll to position [596, 0]
